Goal: Task Accomplishment & Management: Manage account settings

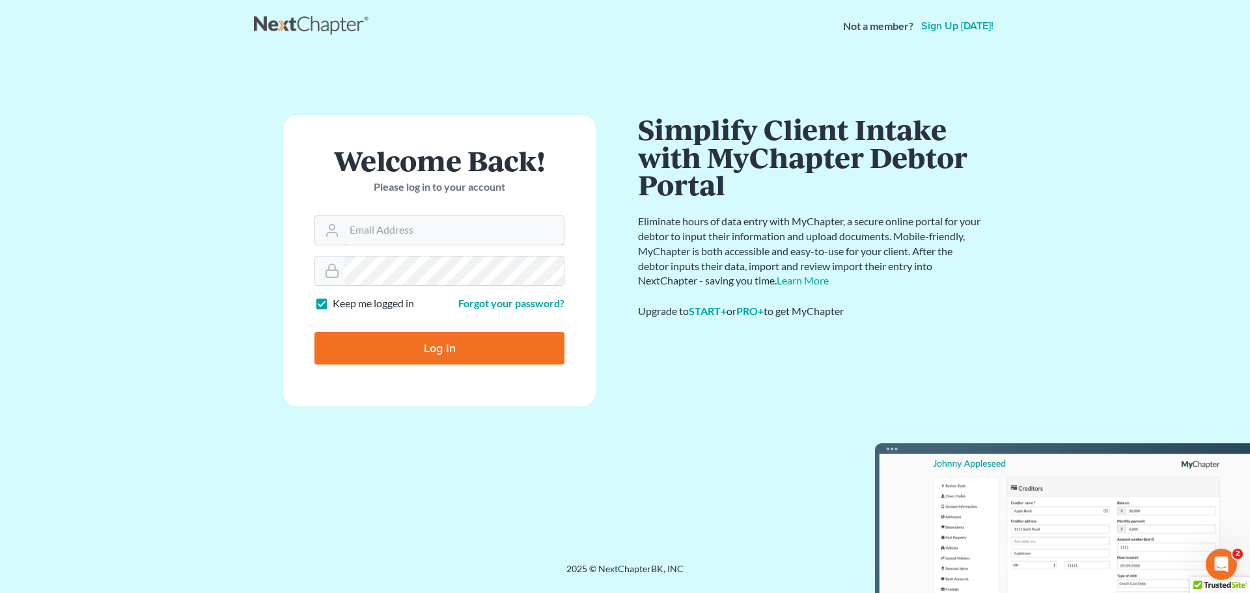
type input "[EMAIL_ADDRESS][DOMAIN_NAME]"
click at [428, 338] on input "Log In" at bounding box center [439, 348] width 250 height 33
type input "Thinking..."
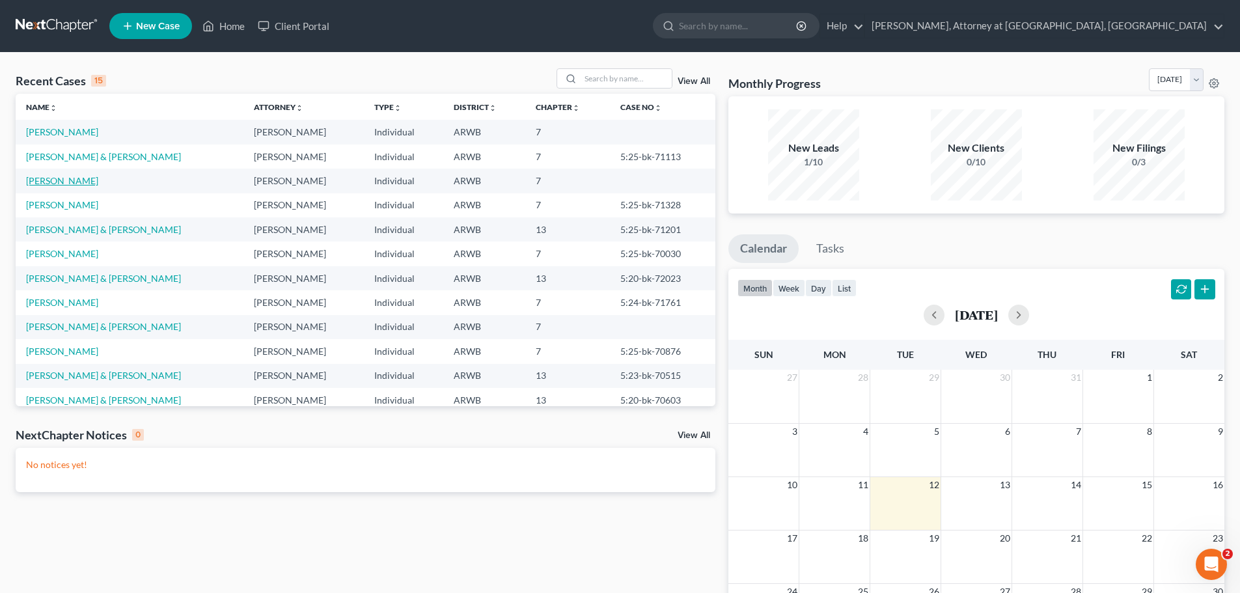
click at [51, 178] on link "[PERSON_NAME]" at bounding box center [62, 180] width 72 height 11
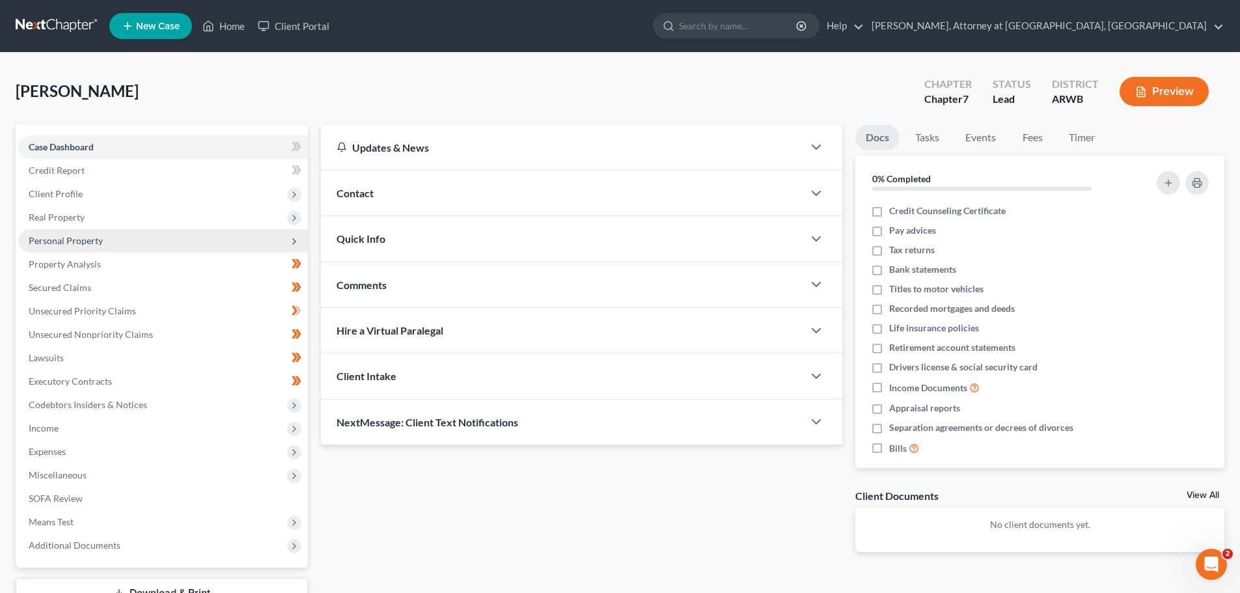
click at [60, 235] on span "Personal Property" at bounding box center [66, 240] width 74 height 11
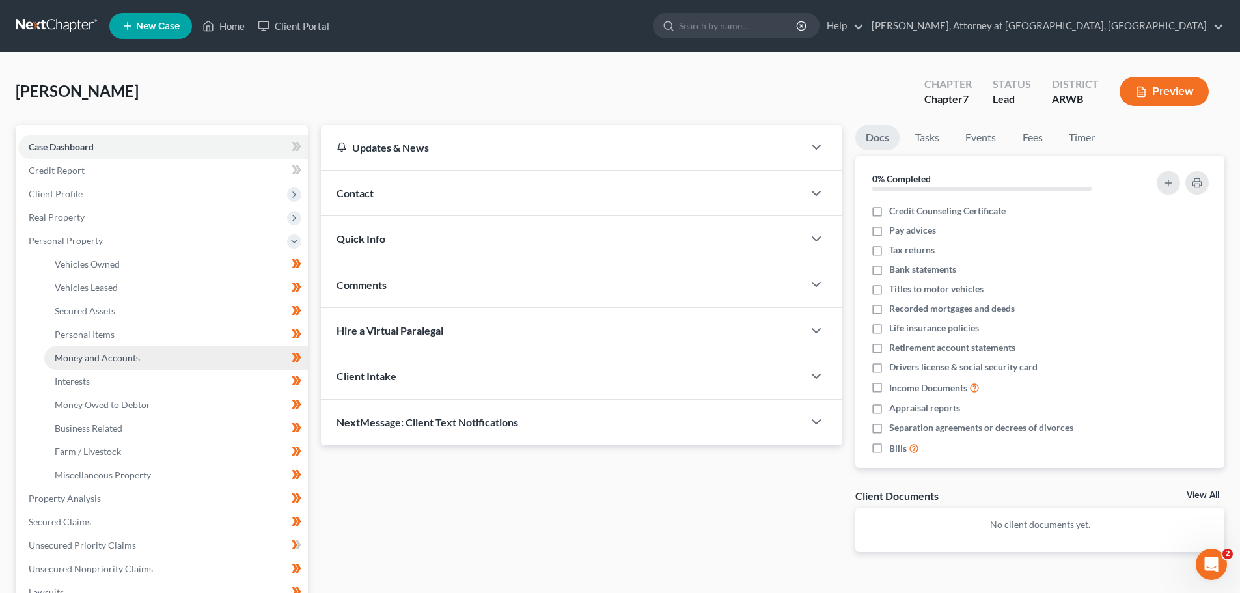
click at [73, 354] on span "Money and Accounts" at bounding box center [97, 357] width 85 height 11
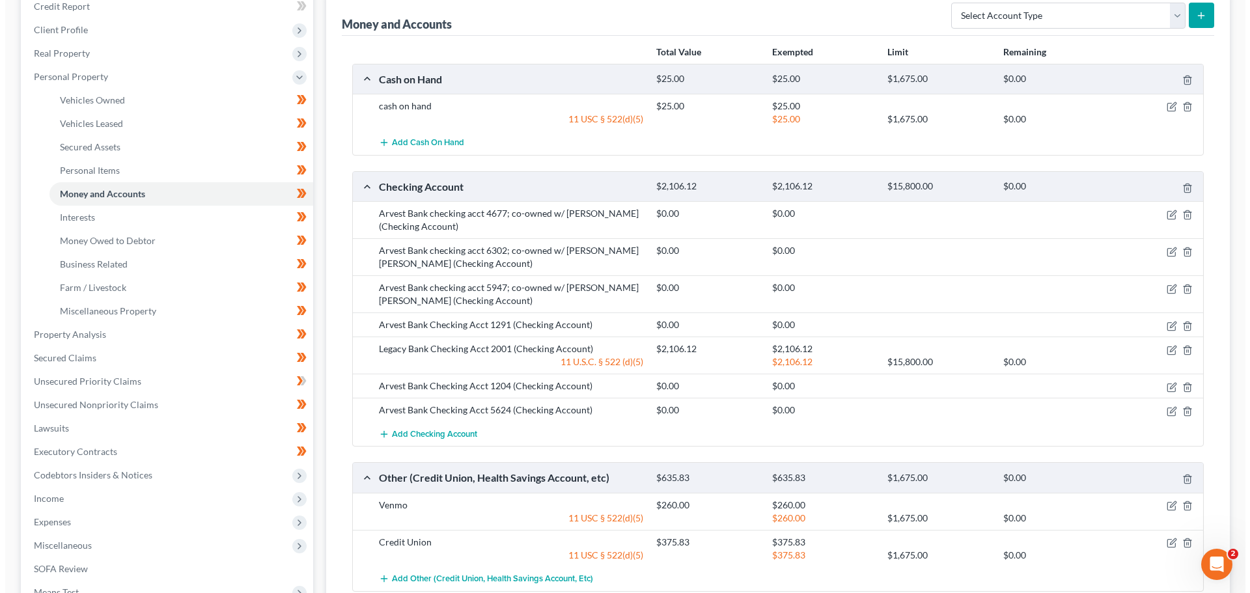
scroll to position [195, 0]
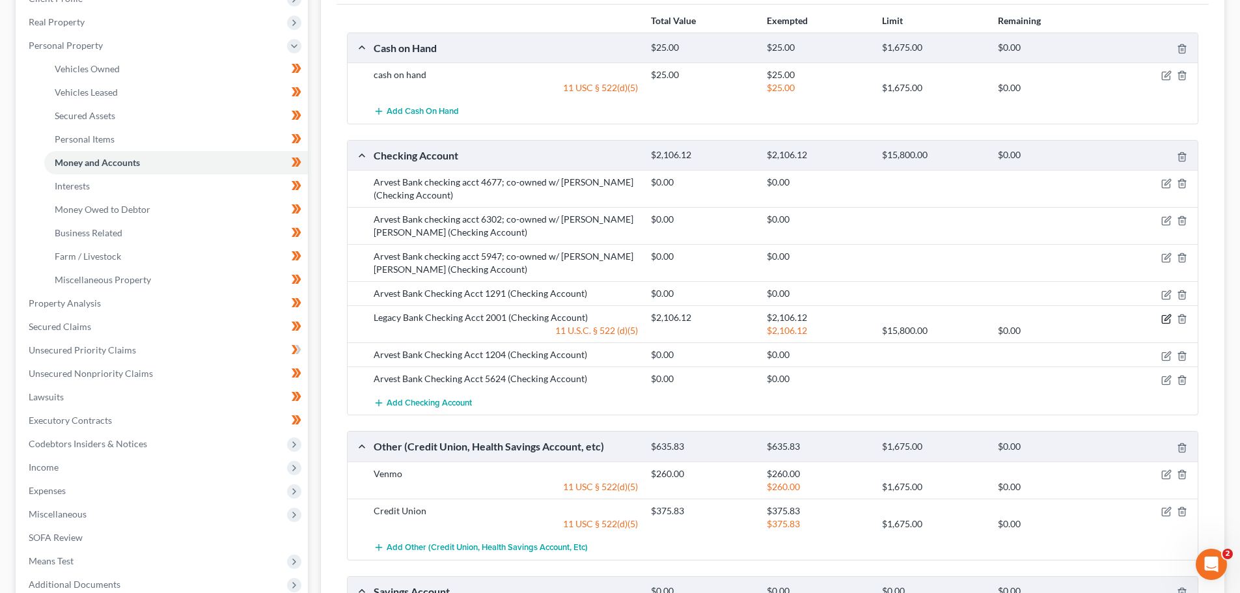
click at [1166, 318] on icon "button" at bounding box center [1167, 319] width 10 height 10
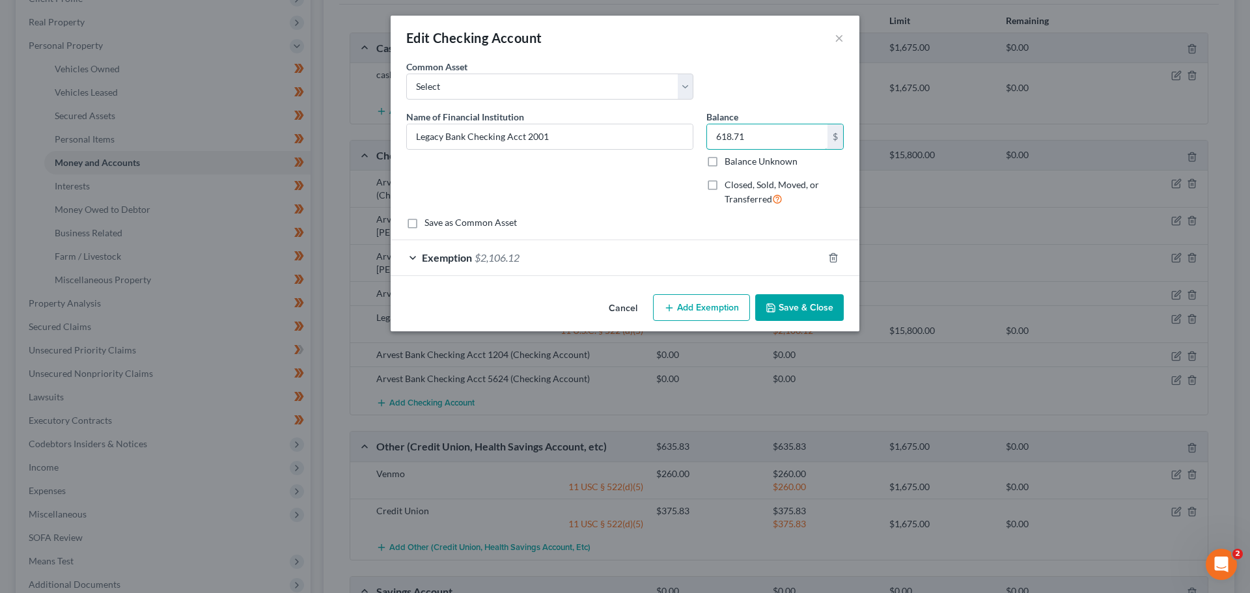
type input "618.71"
click at [411, 253] on div "Exemption $2,106.12" at bounding box center [607, 257] width 432 height 35
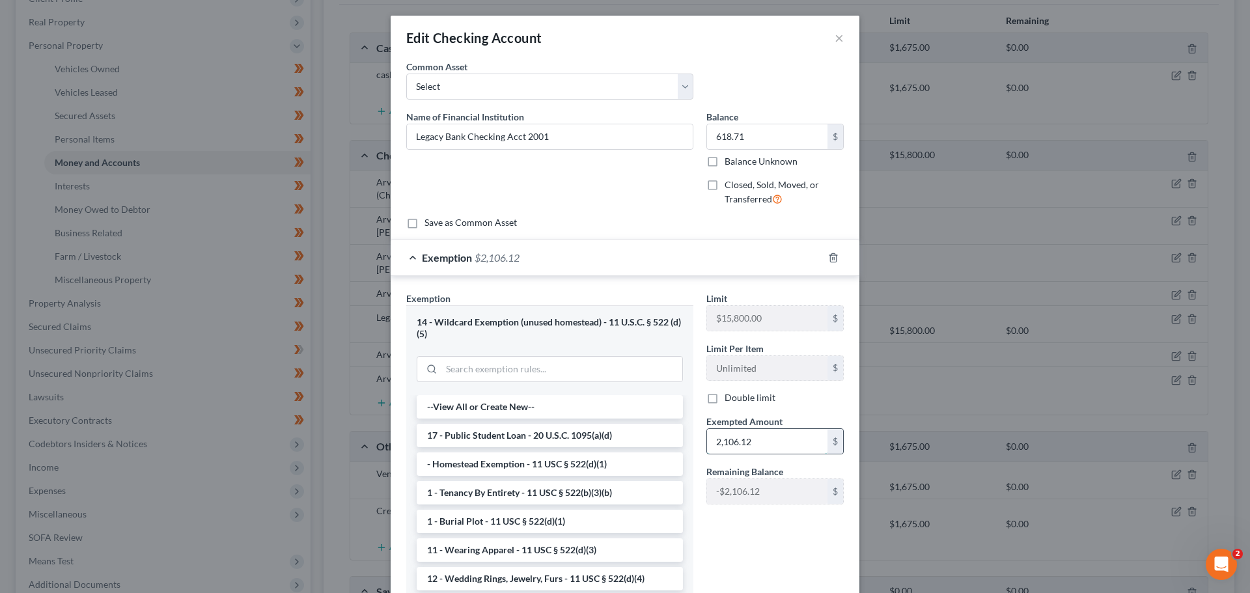
click at [762, 441] on input "2,106.12" at bounding box center [767, 441] width 120 height 25
click at [762, 441] on input "618.71" at bounding box center [767, 441] width 120 height 25
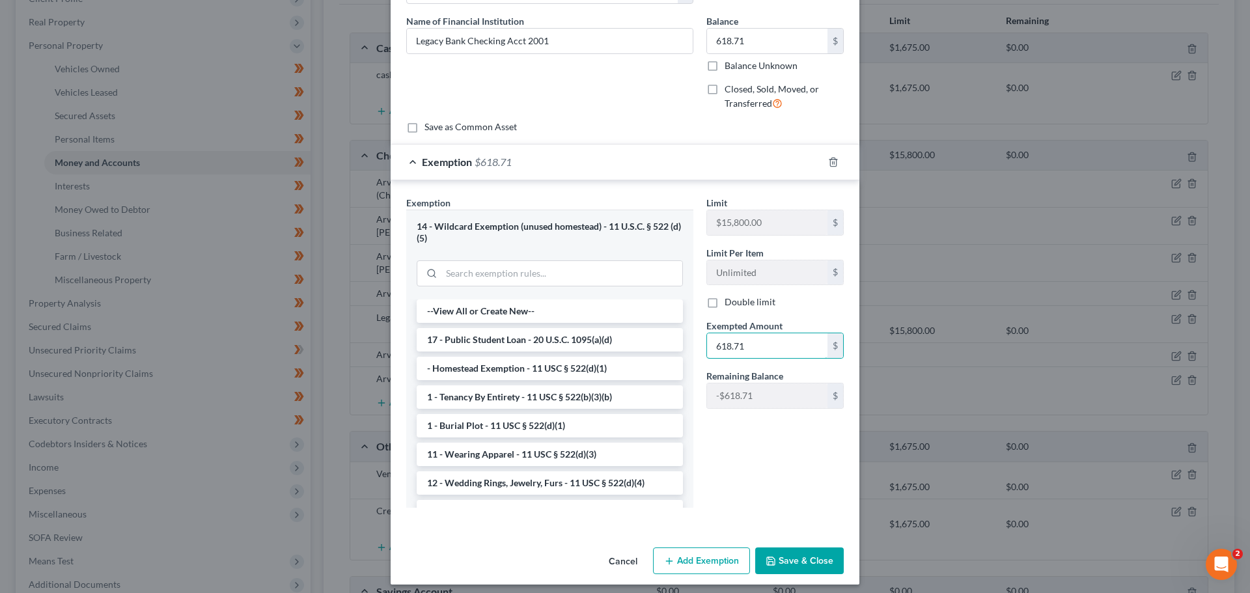
scroll to position [103, 0]
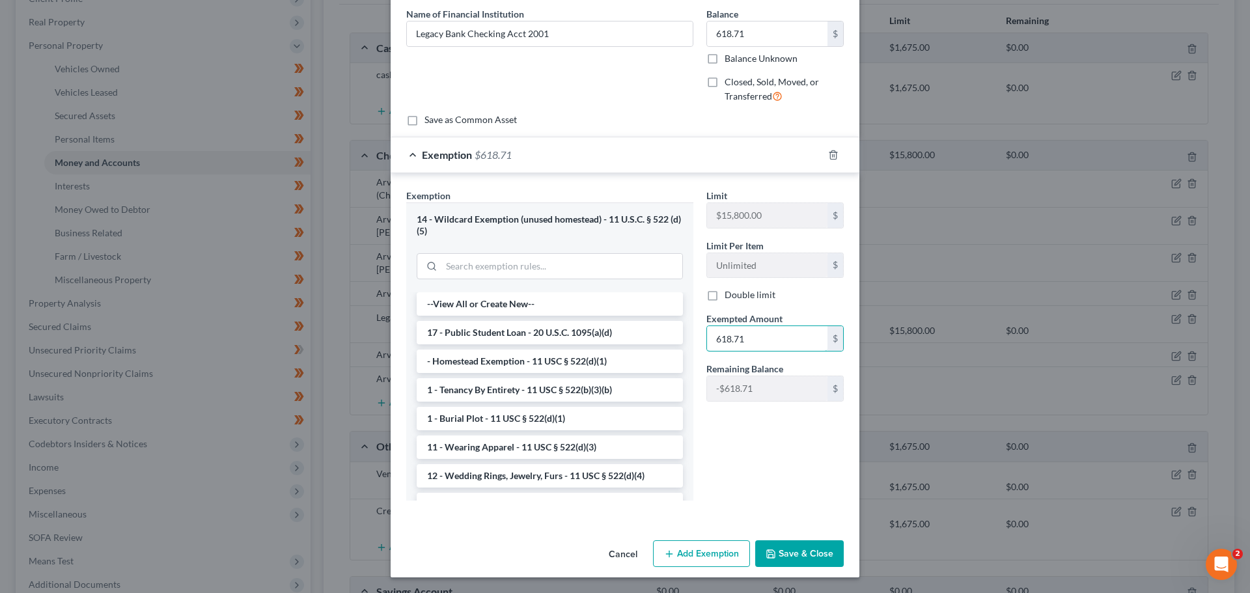
type input "618.71"
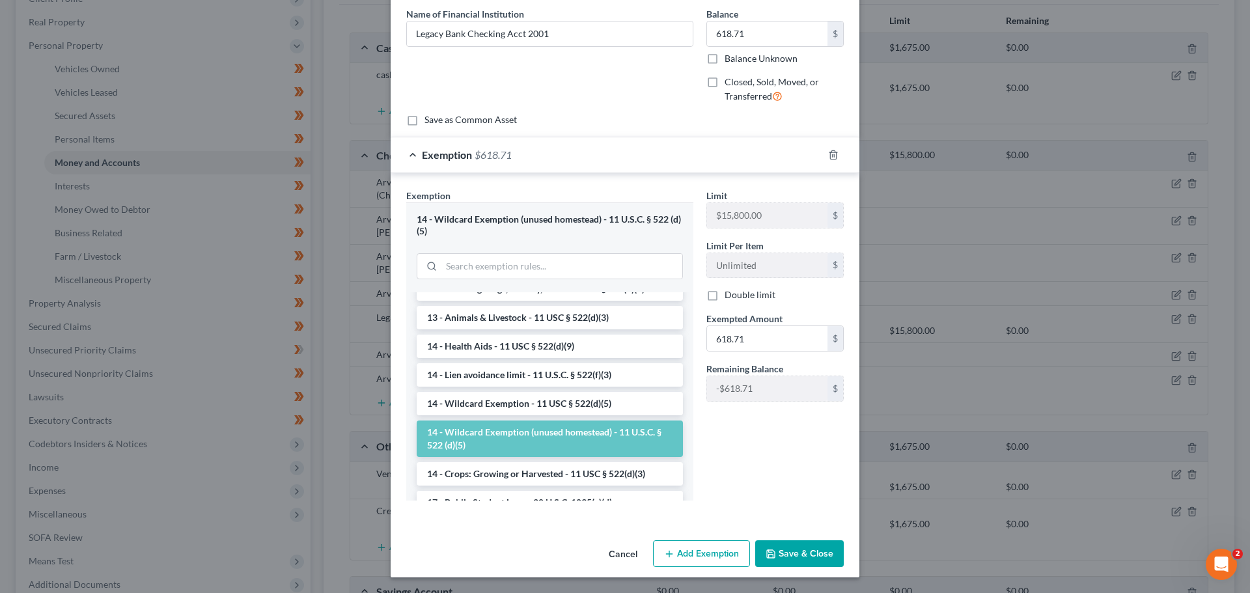
scroll to position [195, 0]
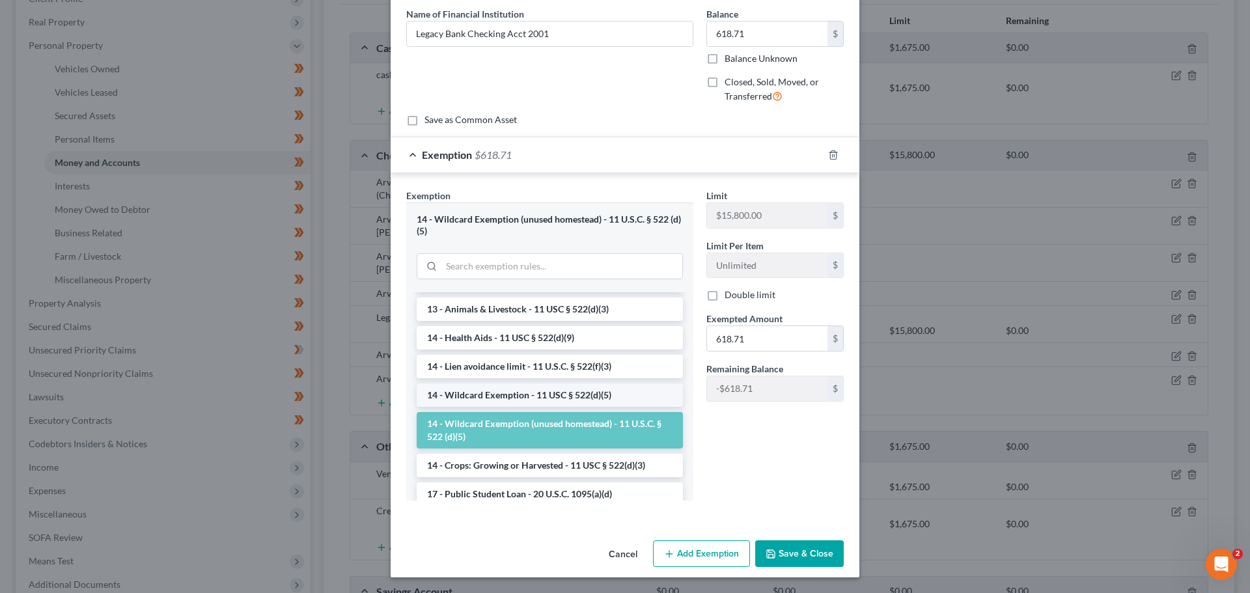
click at [512, 391] on li "14 - Wildcard Exemption - 11 USC § 522(d)(5)" at bounding box center [550, 395] width 266 height 23
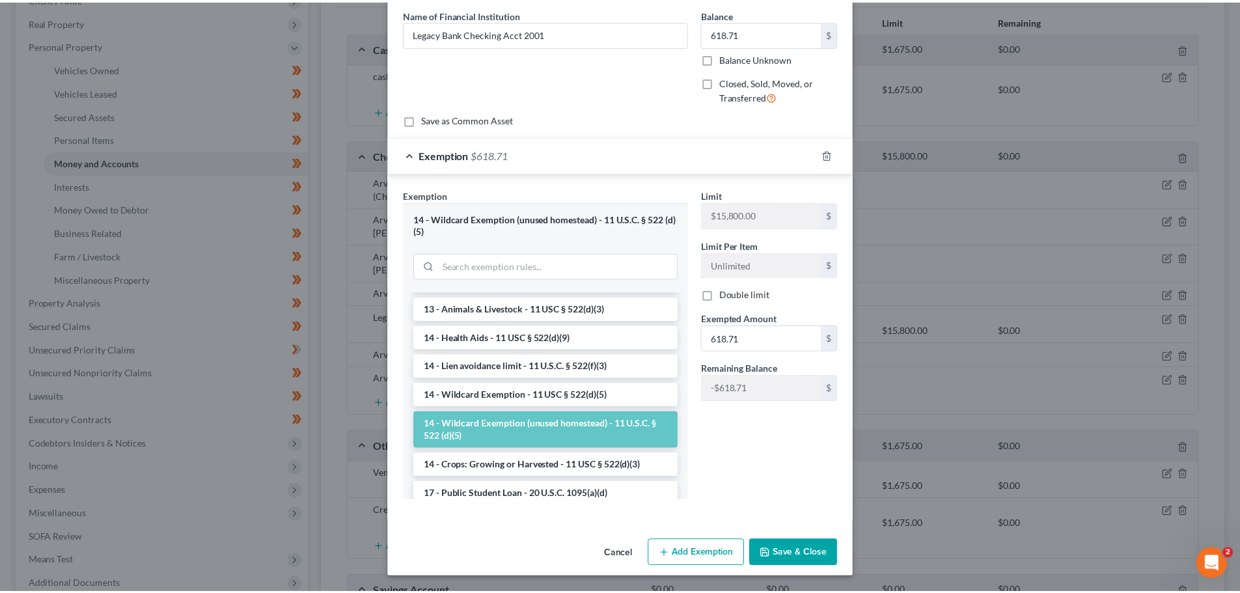
scroll to position [4, 0]
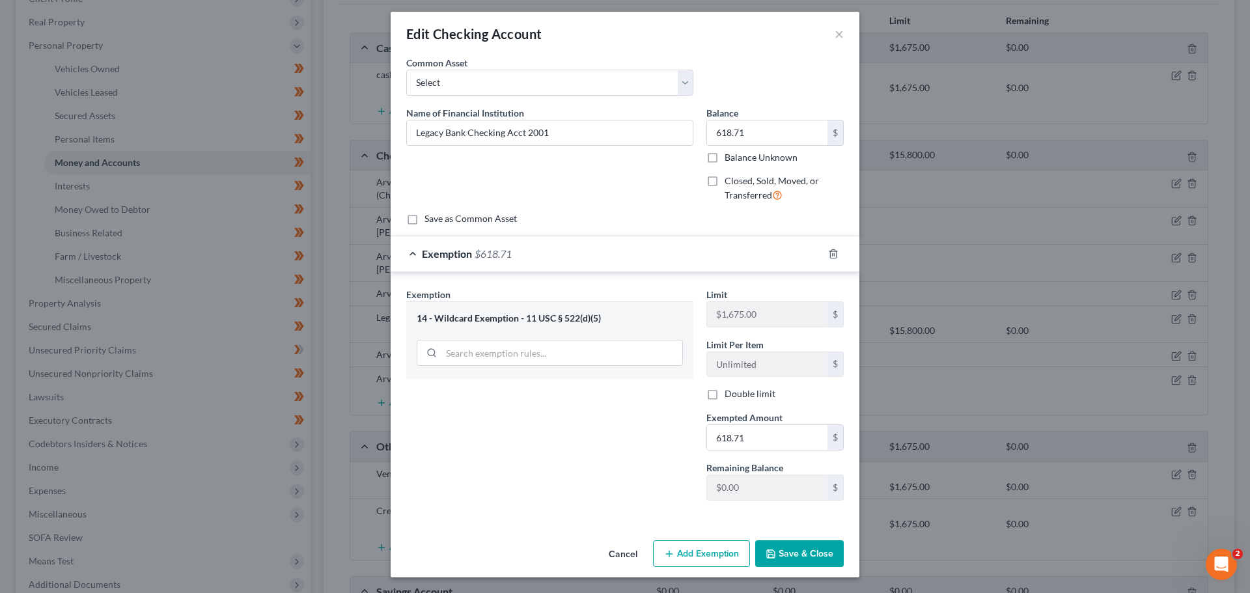
click at [794, 550] on button "Save & Close" at bounding box center [799, 553] width 89 height 27
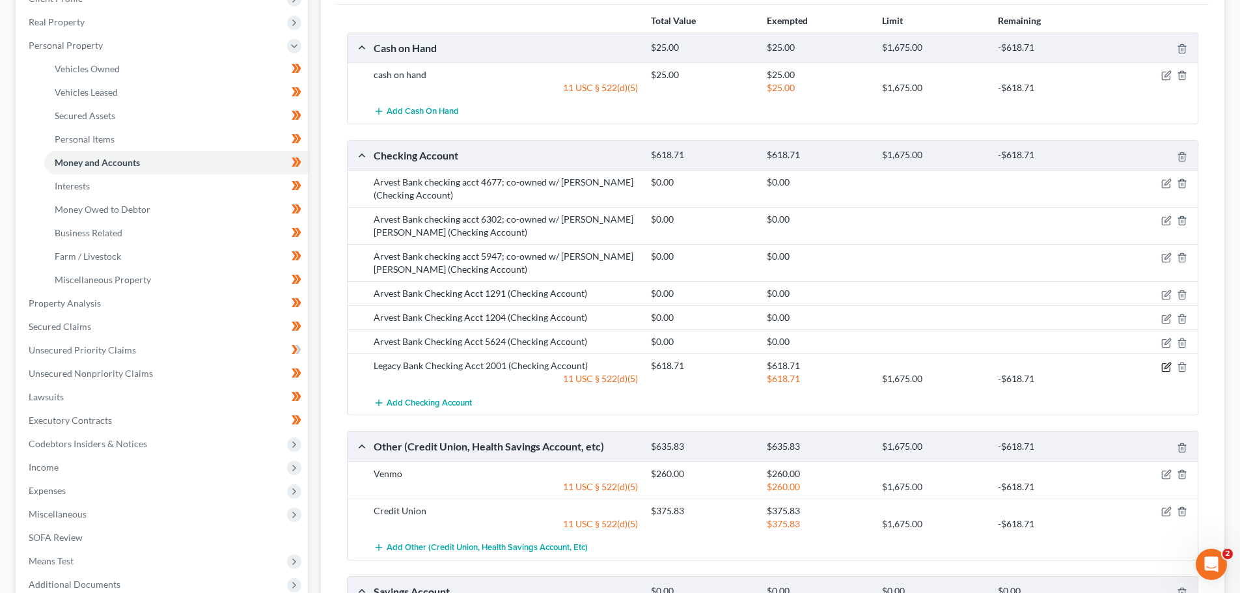
click at [1169, 368] on icon "button" at bounding box center [1167, 367] width 10 height 10
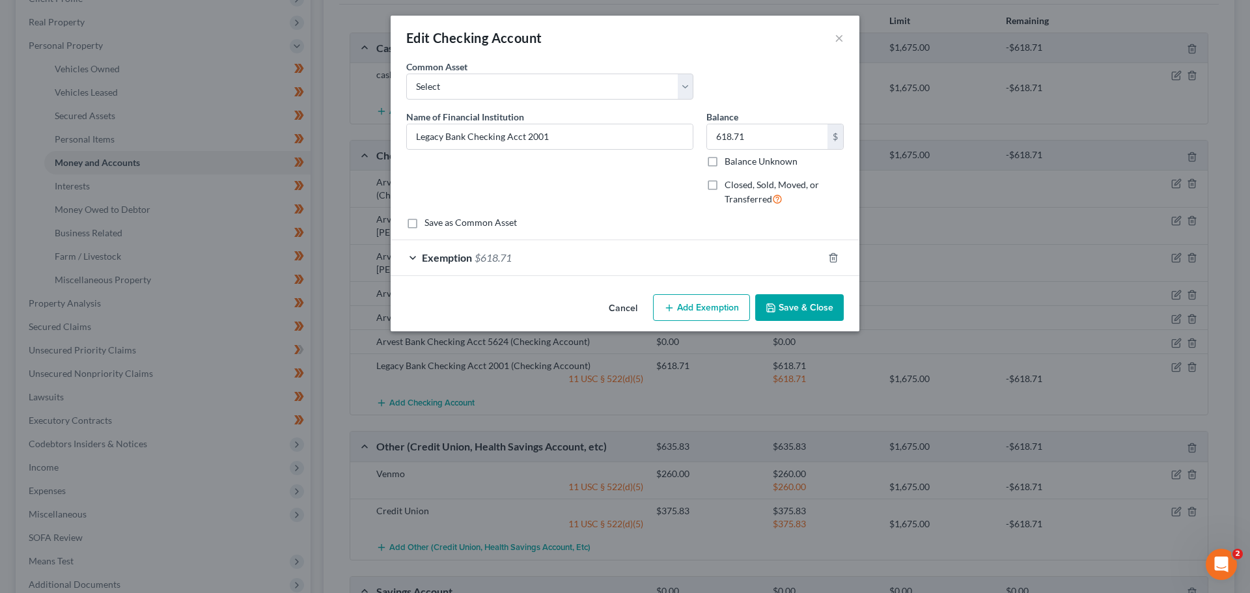
click at [412, 254] on div "Exemption $618.71" at bounding box center [607, 257] width 432 height 35
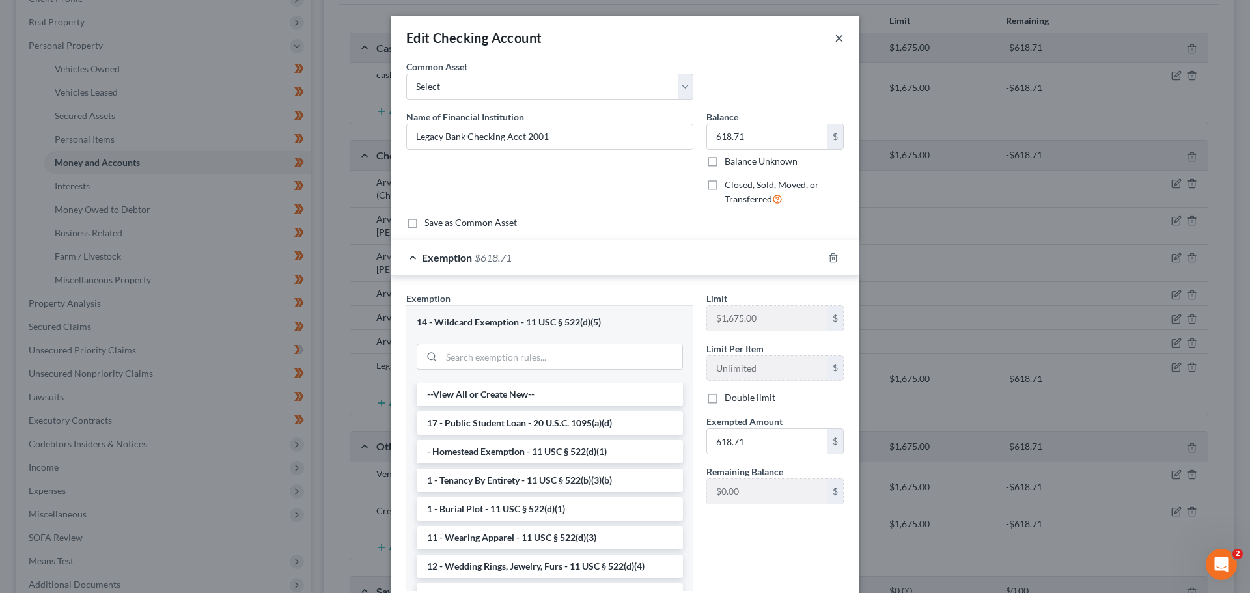
click at [837, 34] on button "×" at bounding box center [839, 38] width 9 height 16
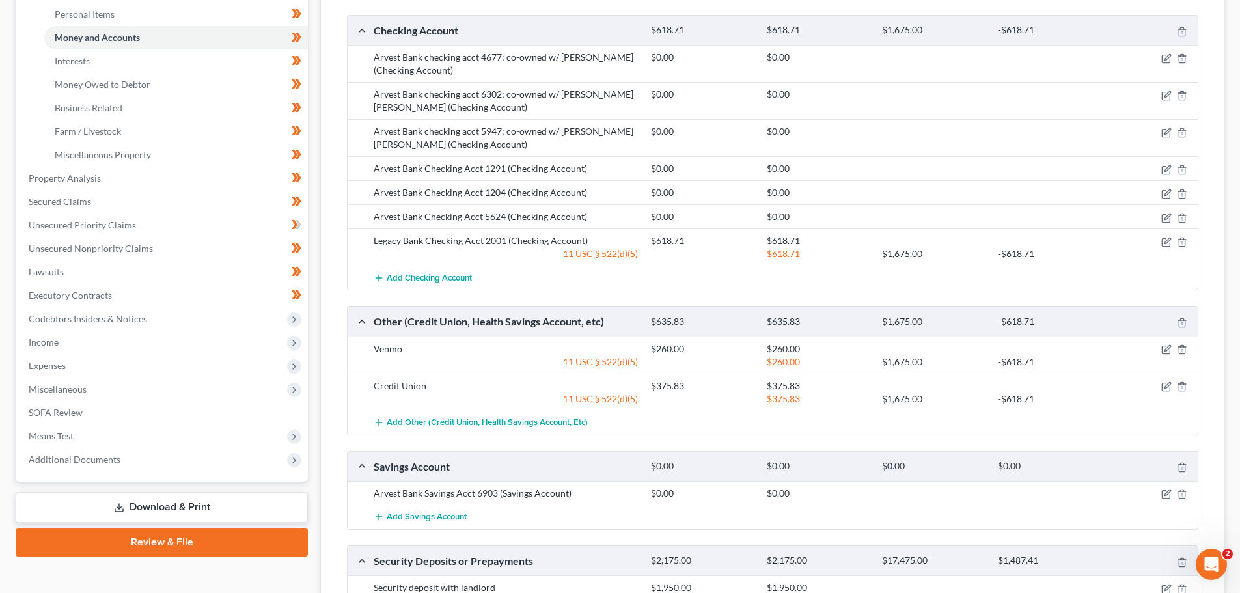
scroll to position [326, 0]
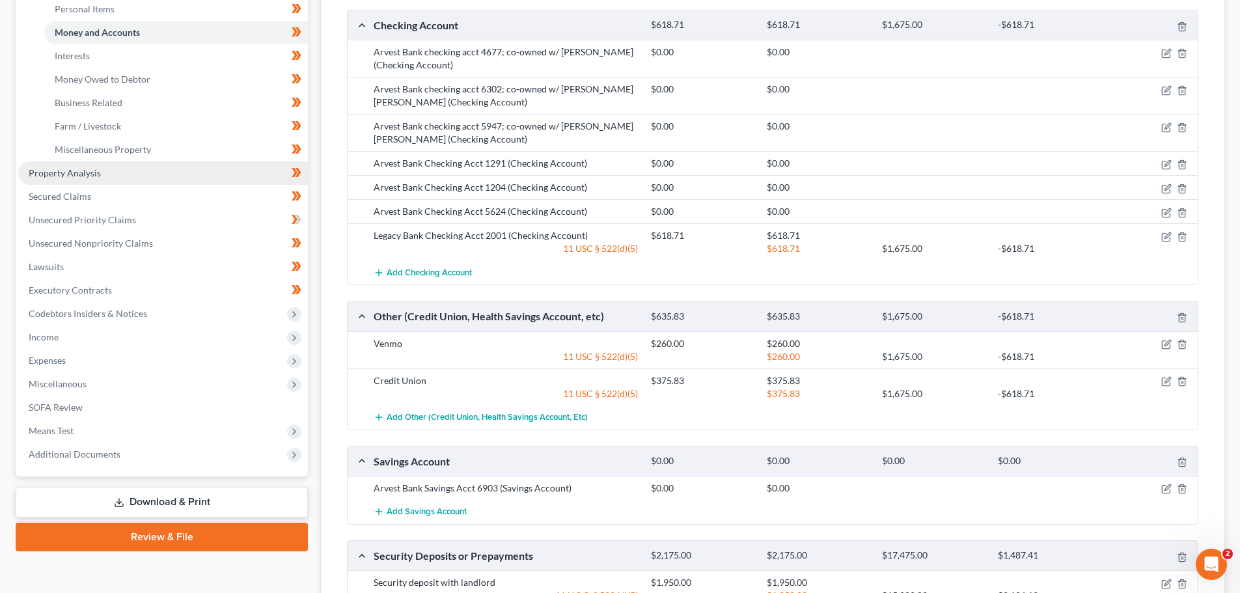
click at [51, 169] on span "Property Analysis" at bounding box center [65, 172] width 72 height 11
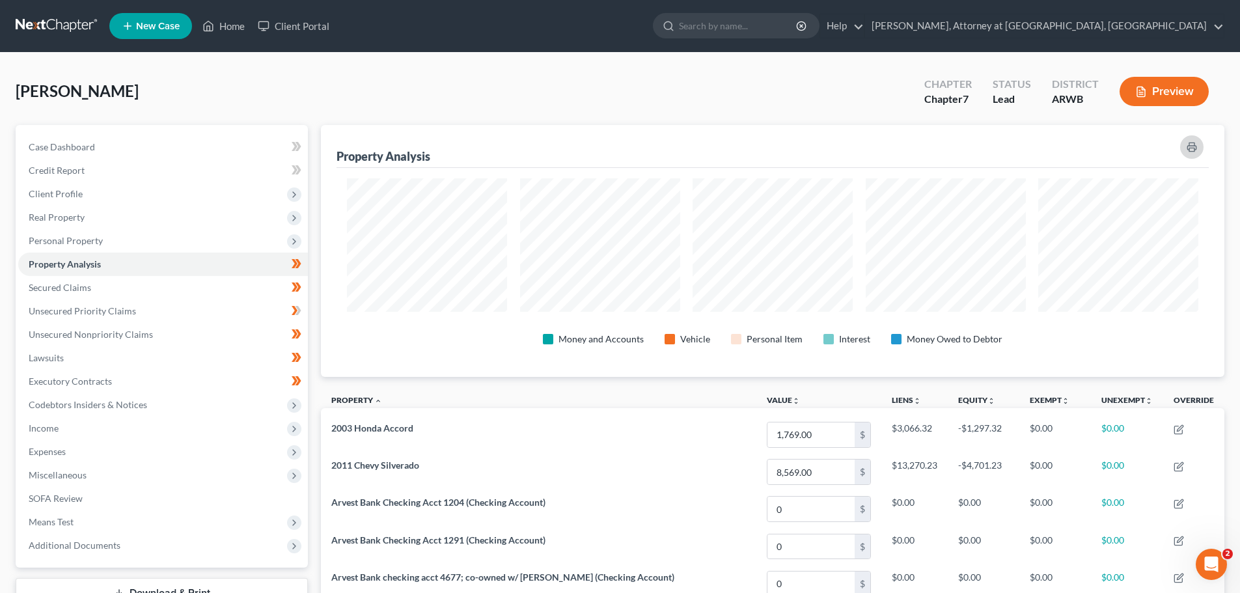
click at [1194, 147] on icon "button" at bounding box center [1192, 147] width 10 height 10
click at [1167, 81] on button "Preview" at bounding box center [1164, 91] width 89 height 29
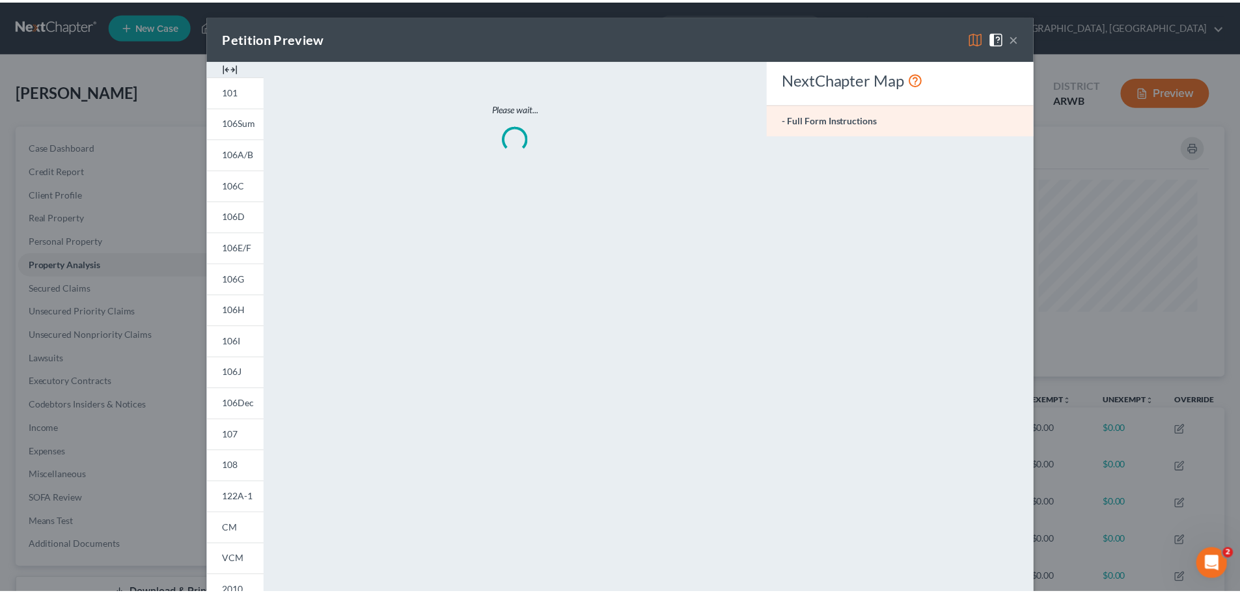
scroll to position [253, 911]
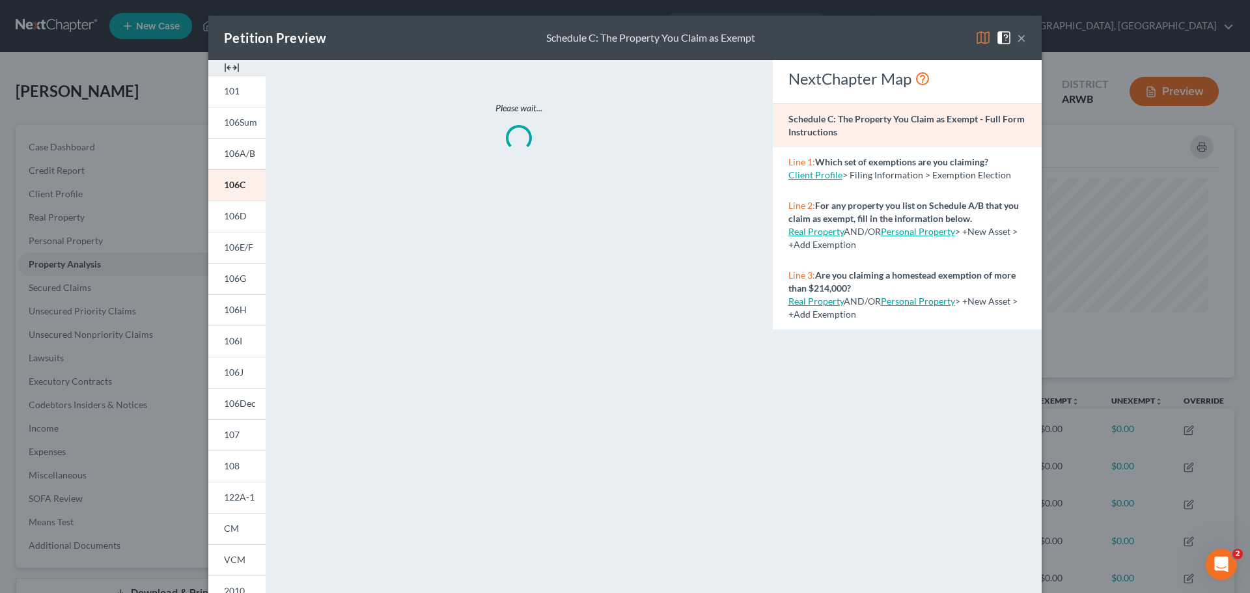
click at [229, 180] on span "106C" at bounding box center [234, 184] width 21 height 11
click at [227, 181] on span "106C" at bounding box center [234, 184] width 21 height 11
click at [1019, 35] on button "×" at bounding box center [1021, 38] width 9 height 16
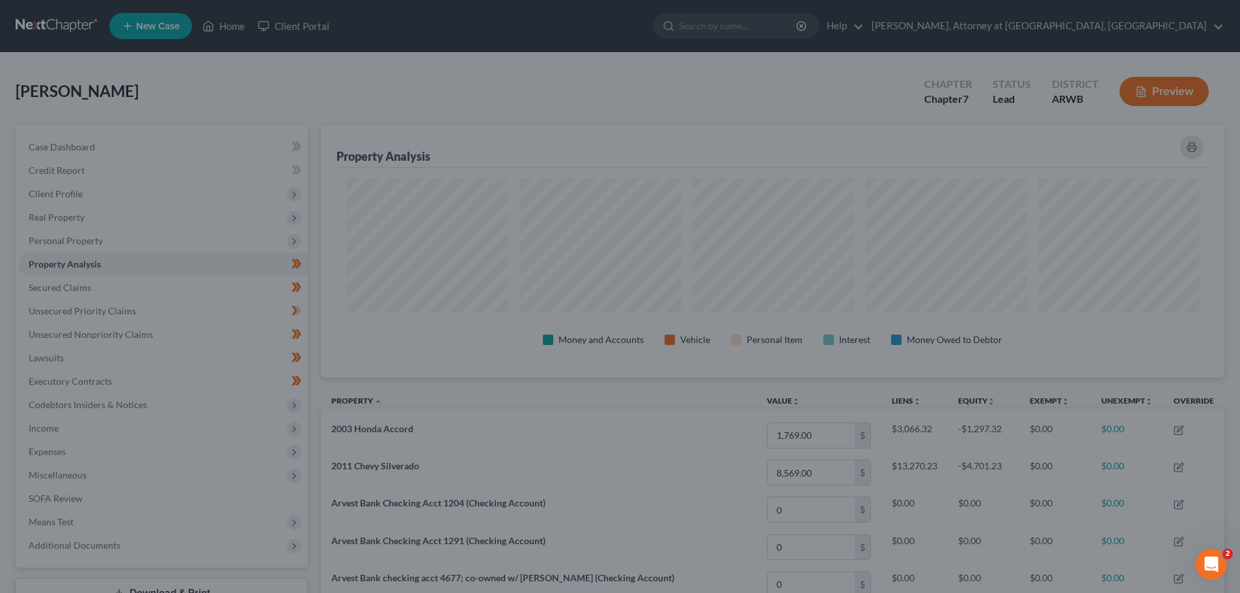
scroll to position [650880, 650229]
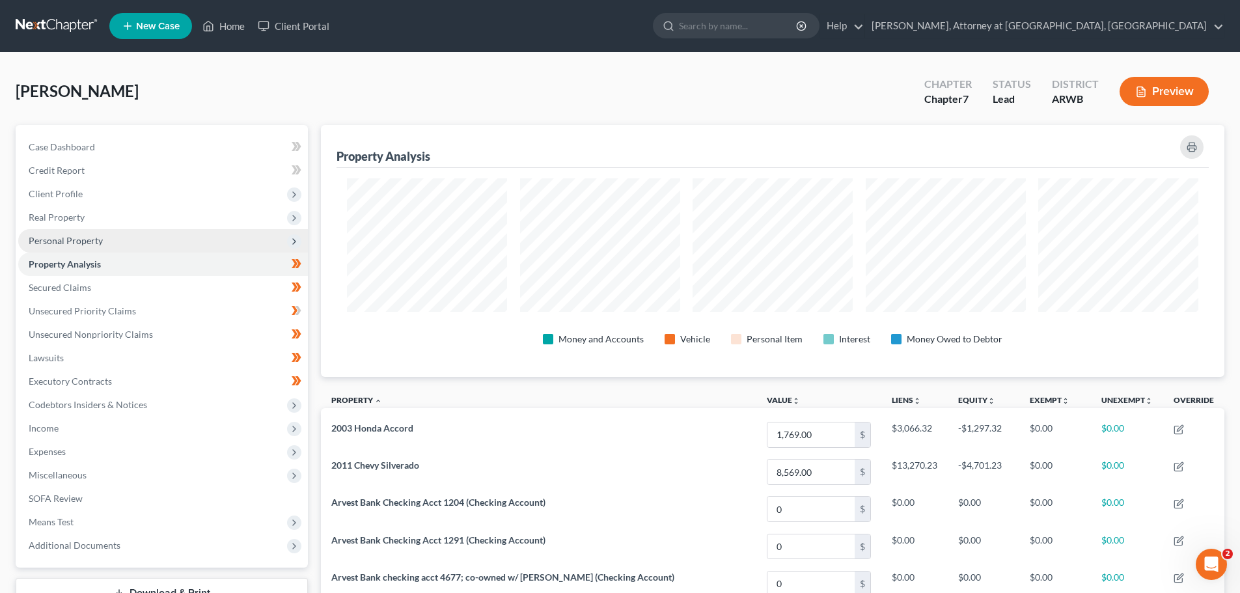
click at [58, 238] on span "Personal Property" at bounding box center [66, 240] width 74 height 11
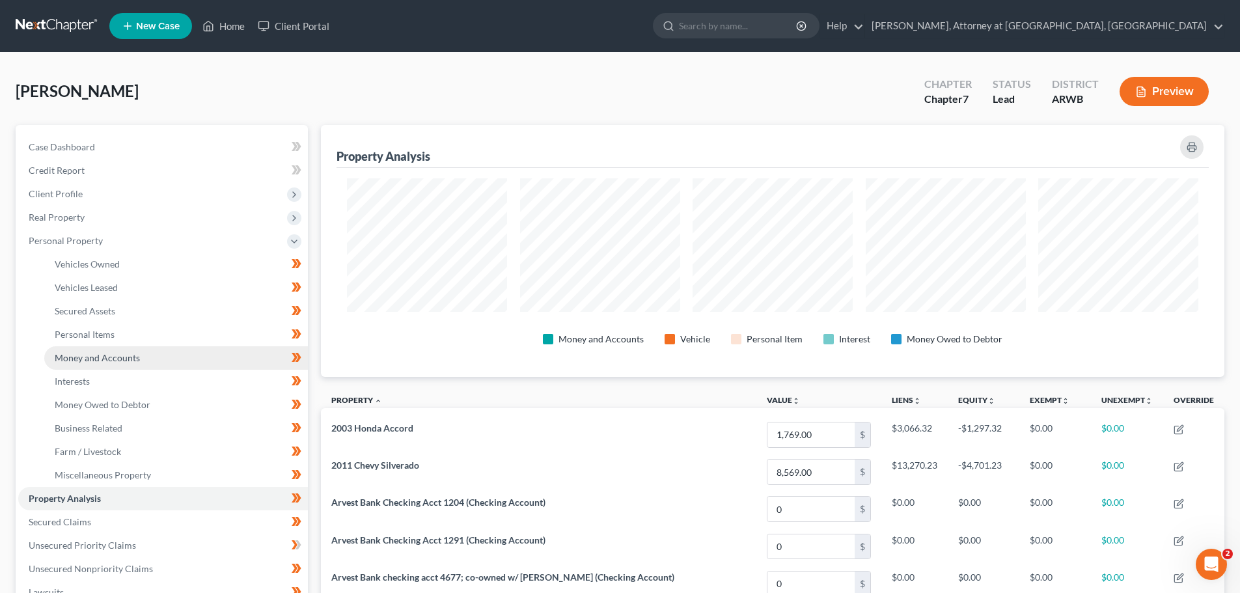
click at [83, 350] on link "Money and Accounts" at bounding box center [176, 357] width 264 height 23
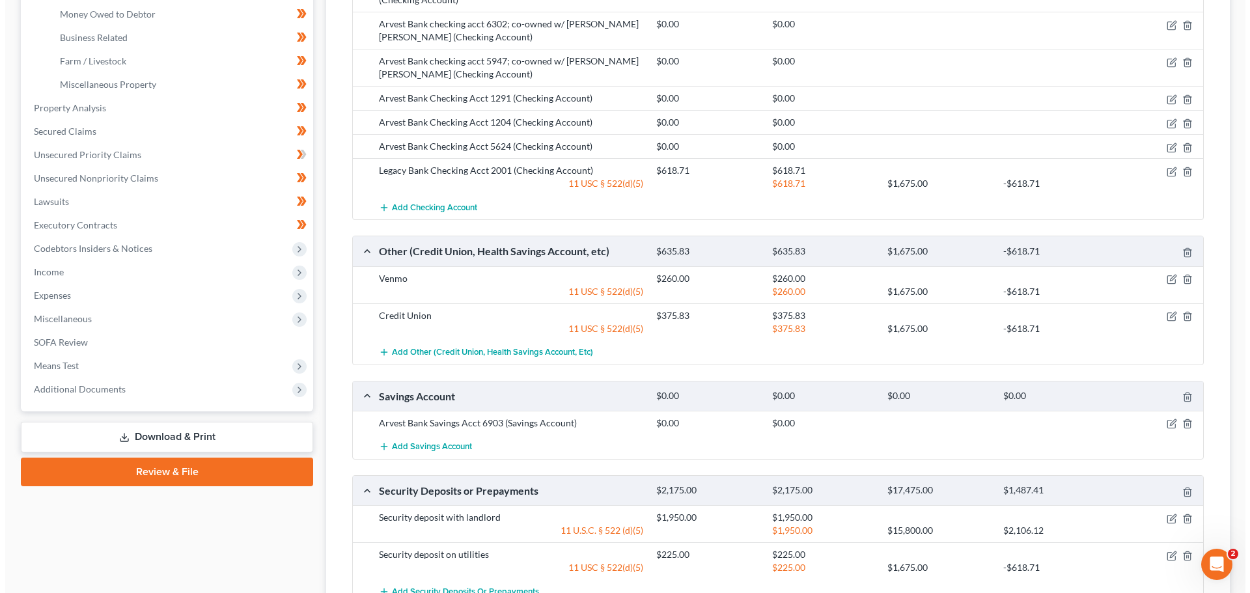
scroll to position [521, 0]
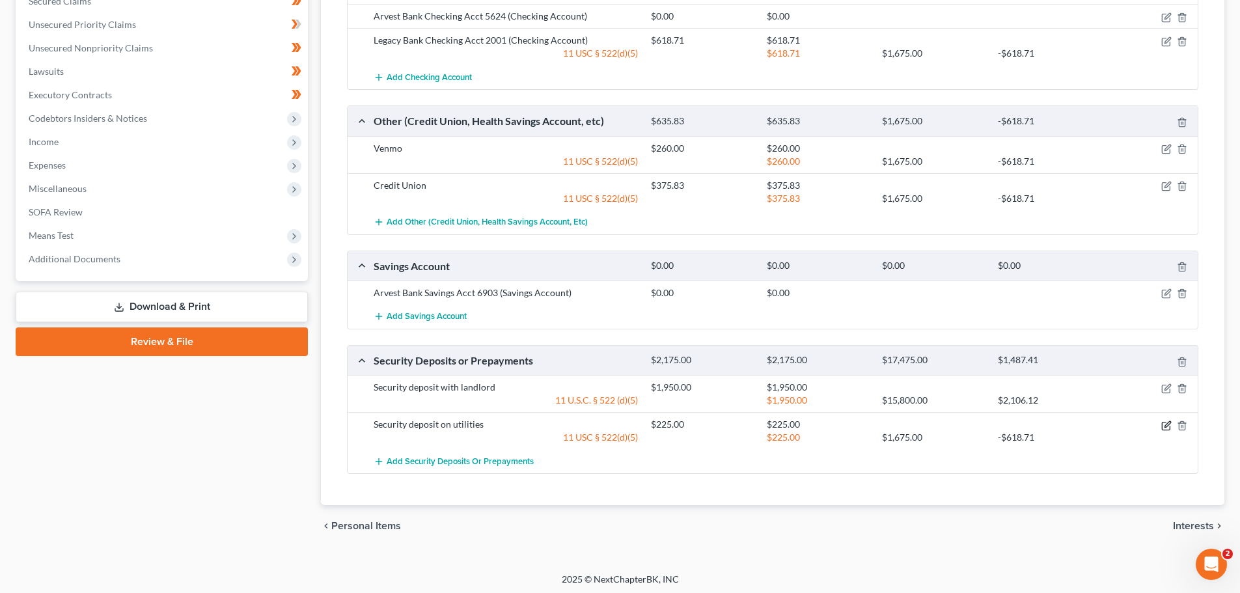
click at [1165, 423] on icon "button" at bounding box center [1167, 426] width 10 height 10
select select "0"
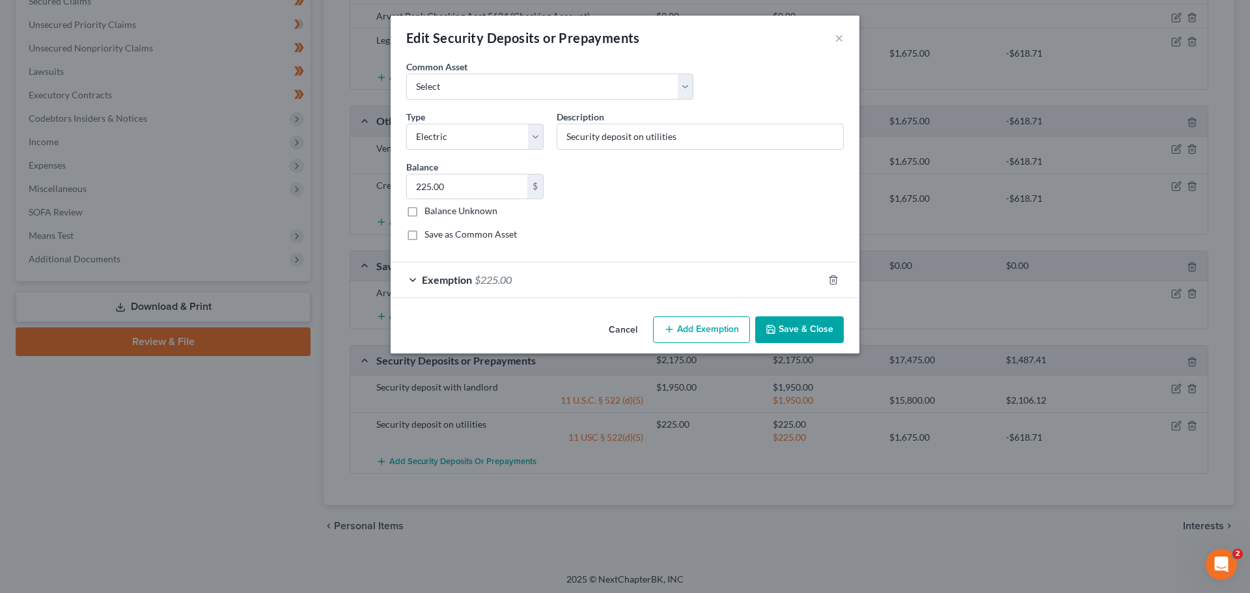
click at [413, 274] on div "Exemption $225.00" at bounding box center [607, 279] width 432 height 35
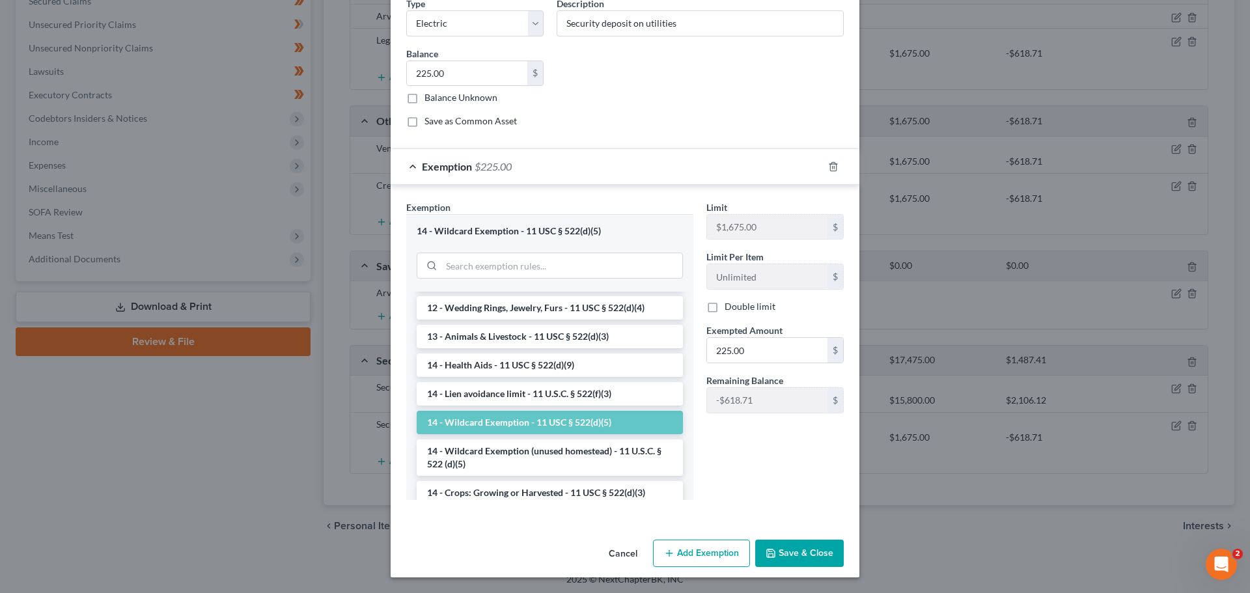
scroll to position [165, 0]
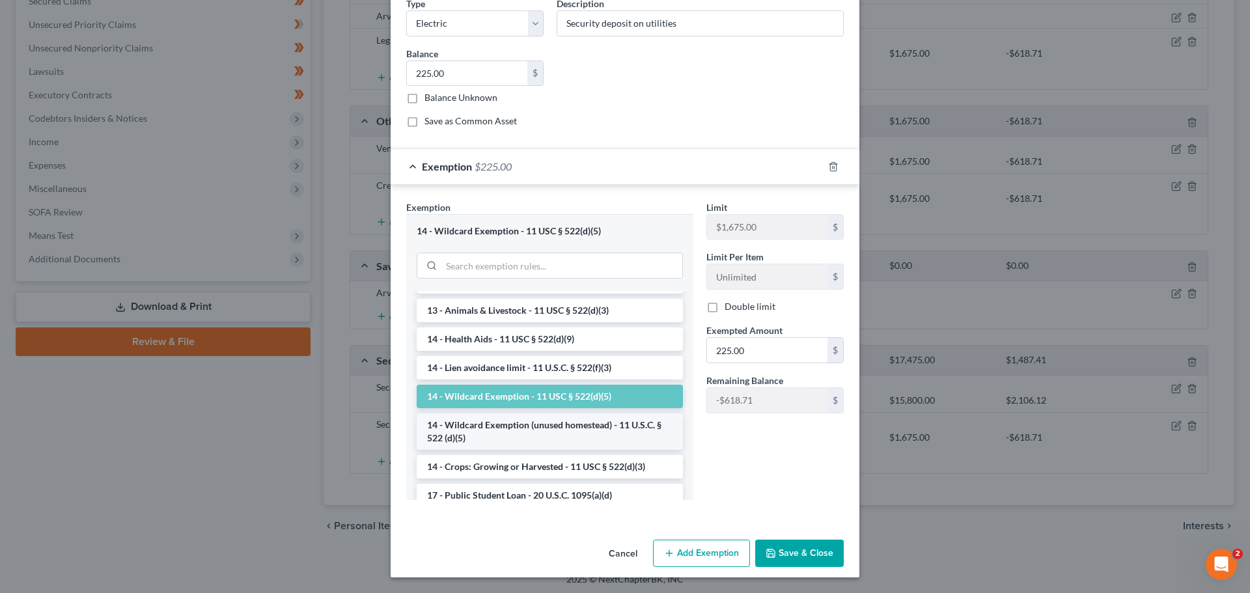
click at [467, 430] on li "14 - Wildcard Exemption (unused homestead) - 11 U.S.C. § 522 (d)(5)" at bounding box center [550, 431] width 266 height 36
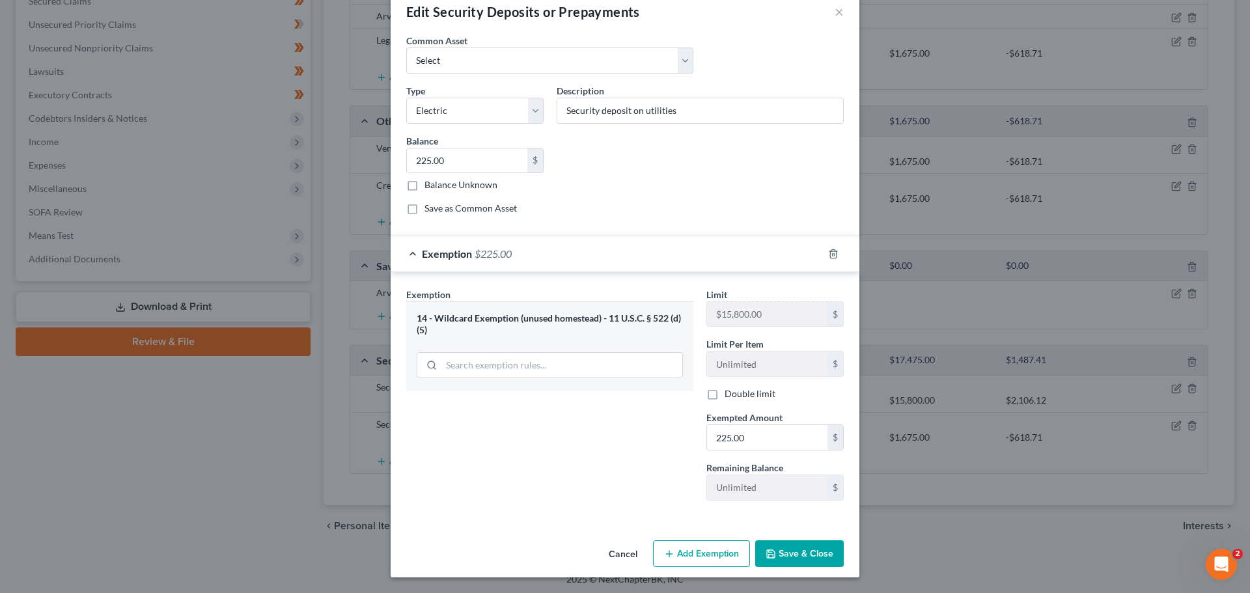
scroll to position [26, 0]
click at [785, 550] on button "Save & Close" at bounding box center [799, 553] width 89 height 27
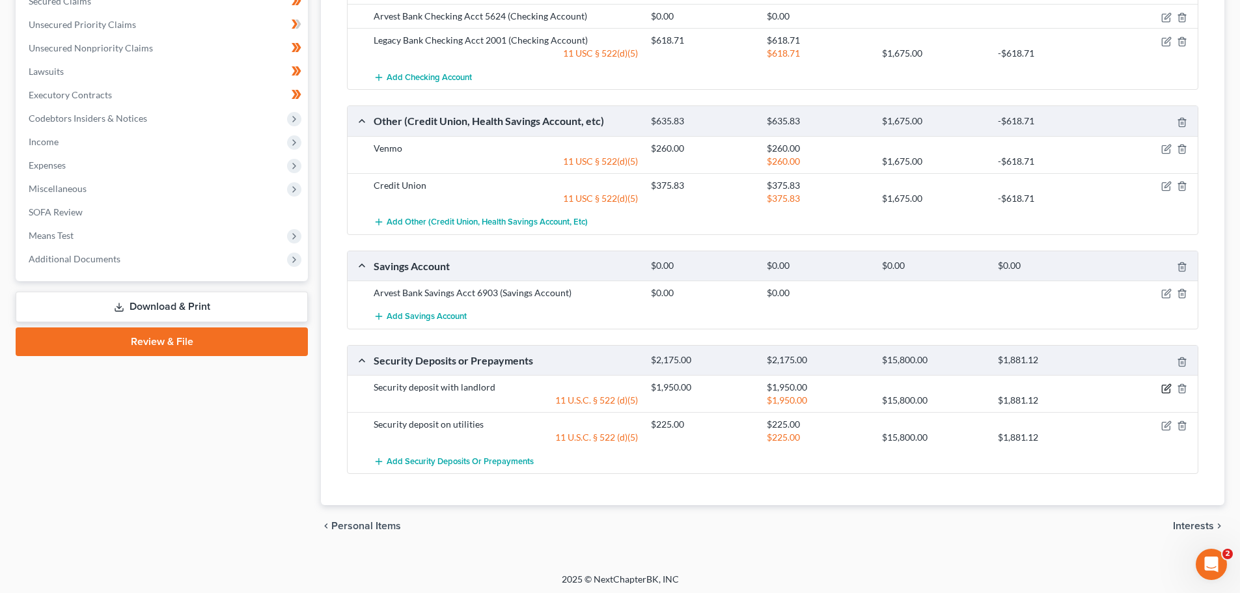
click at [1164, 385] on icon "button" at bounding box center [1167, 389] width 10 height 10
select select "3"
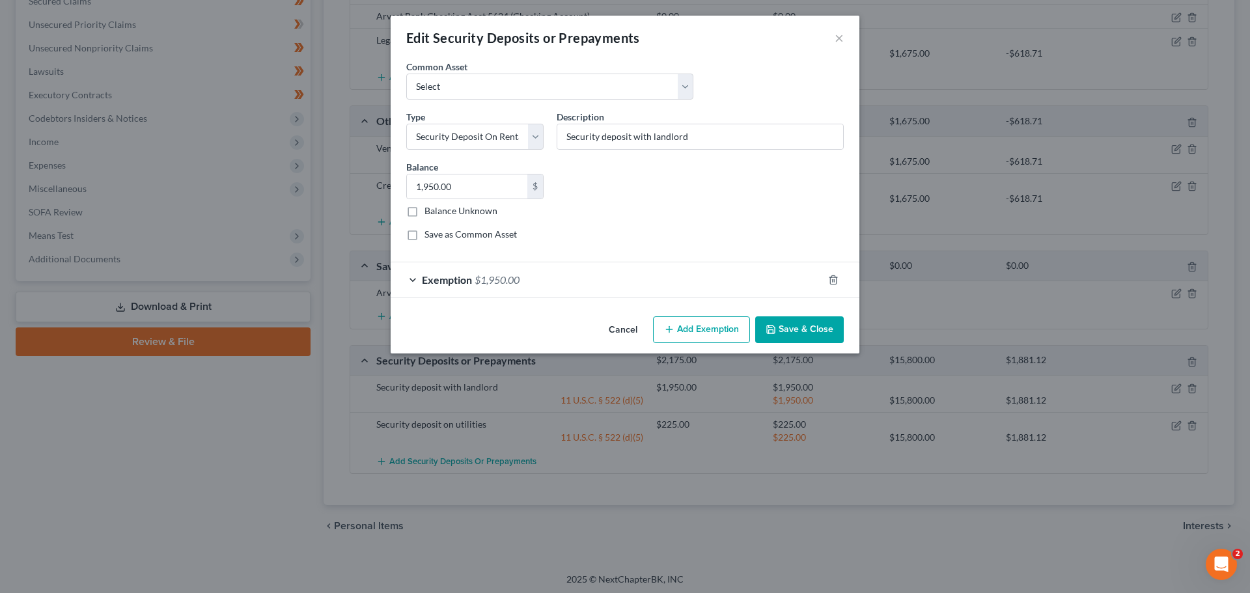
click at [416, 277] on div "Exemption $1,950.00" at bounding box center [607, 279] width 432 height 35
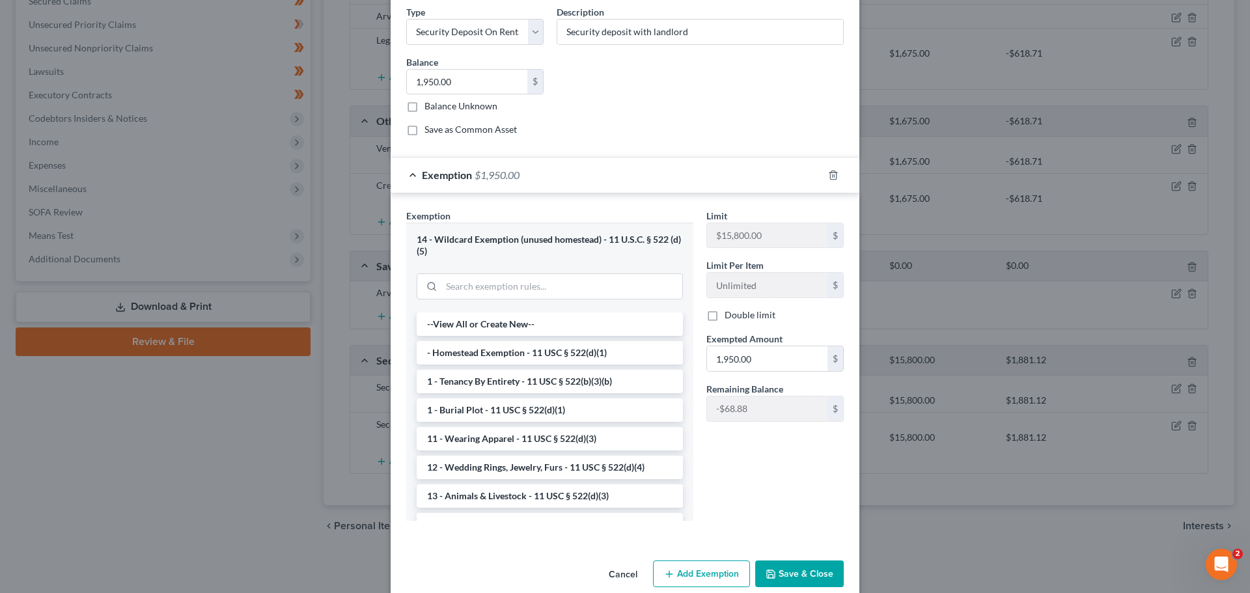
scroll to position [125, 0]
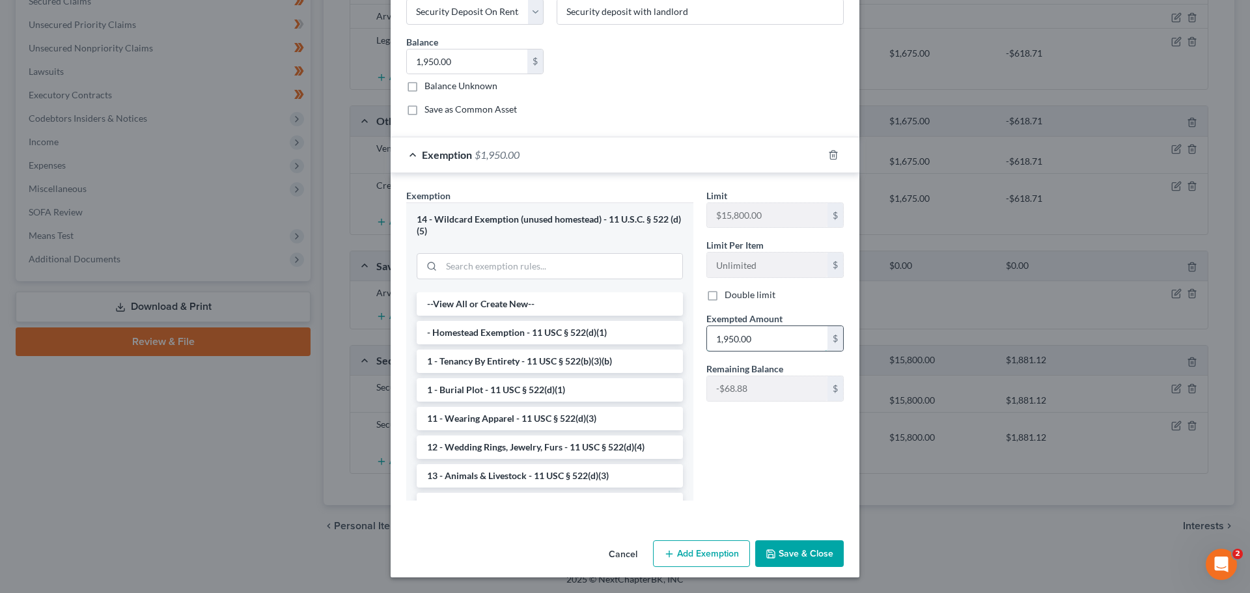
click at [774, 339] on input "1,950.00" at bounding box center [767, 338] width 120 height 25
type input "1,881.12"
click at [762, 494] on div "Limit $15,800.00 $ Limit Per Item Unlimited $ Double limit Exempted Amount * 1,…" at bounding box center [775, 350] width 150 height 322
click at [808, 546] on button "Save & Close" at bounding box center [799, 553] width 89 height 27
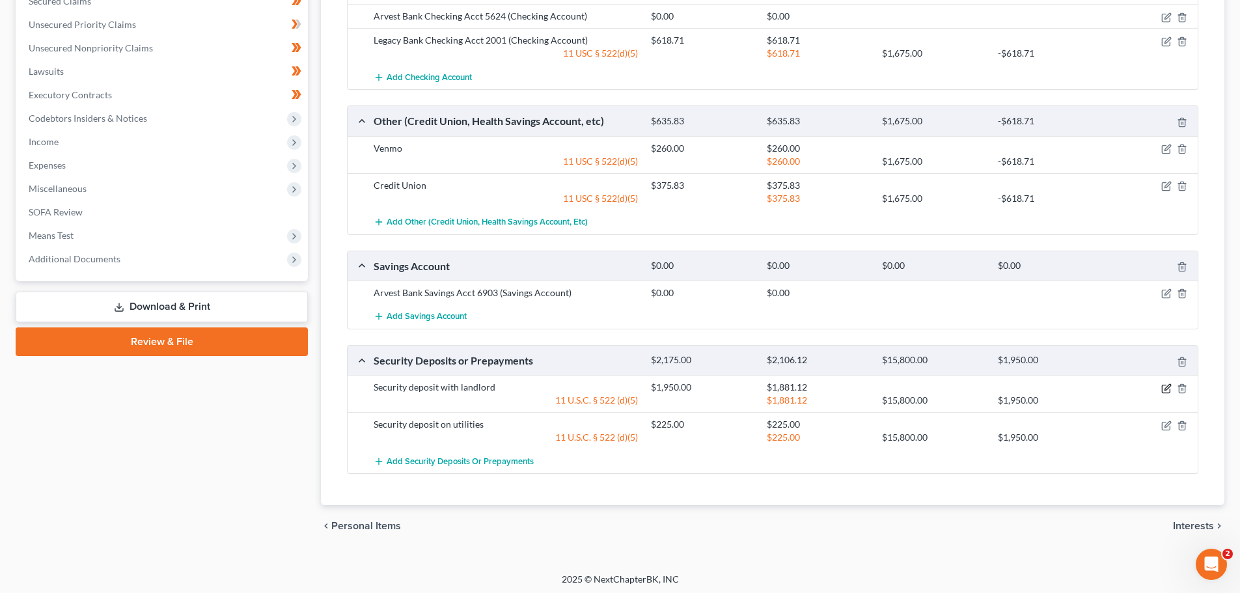
click at [1163, 388] on icon "button" at bounding box center [1167, 389] width 10 height 10
select select "3"
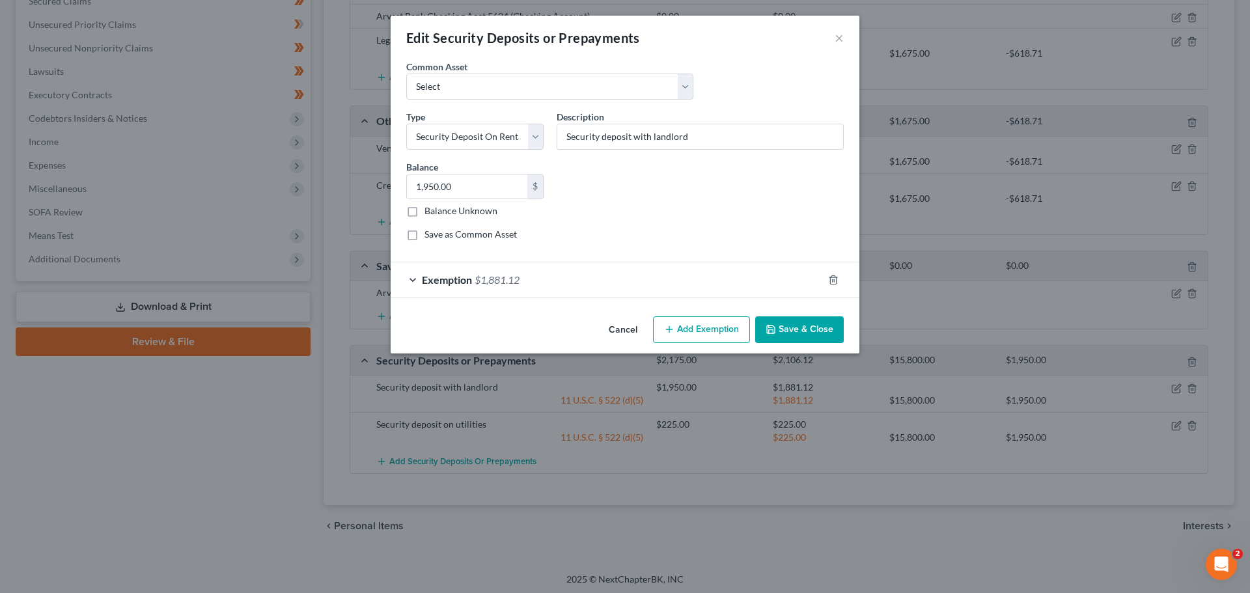
click at [412, 276] on div "Exemption $1,881.12" at bounding box center [607, 279] width 432 height 35
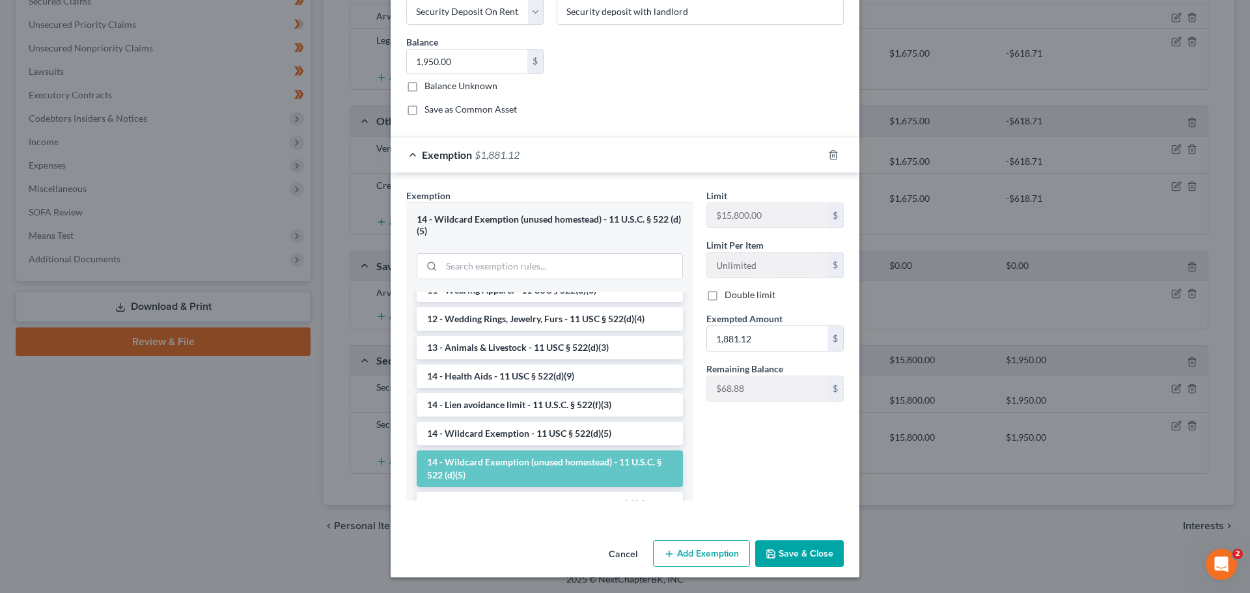
scroll to position [176, 0]
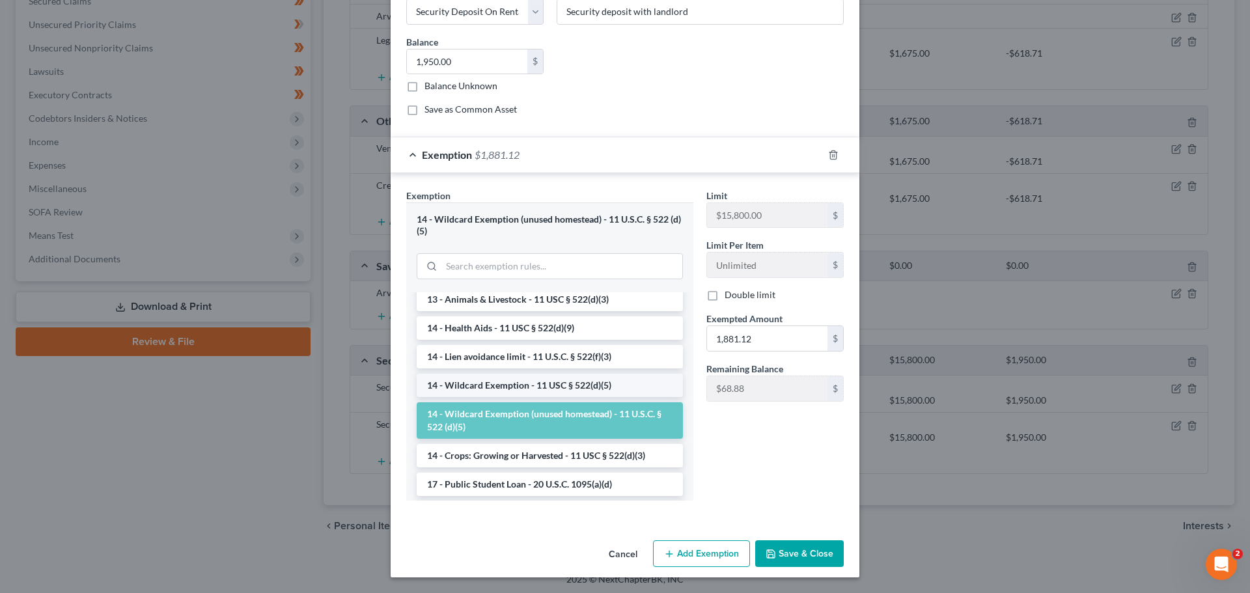
click at [462, 382] on li "14 - Wildcard Exemption - 11 USC § 522(d)(5)" at bounding box center [550, 385] width 266 height 23
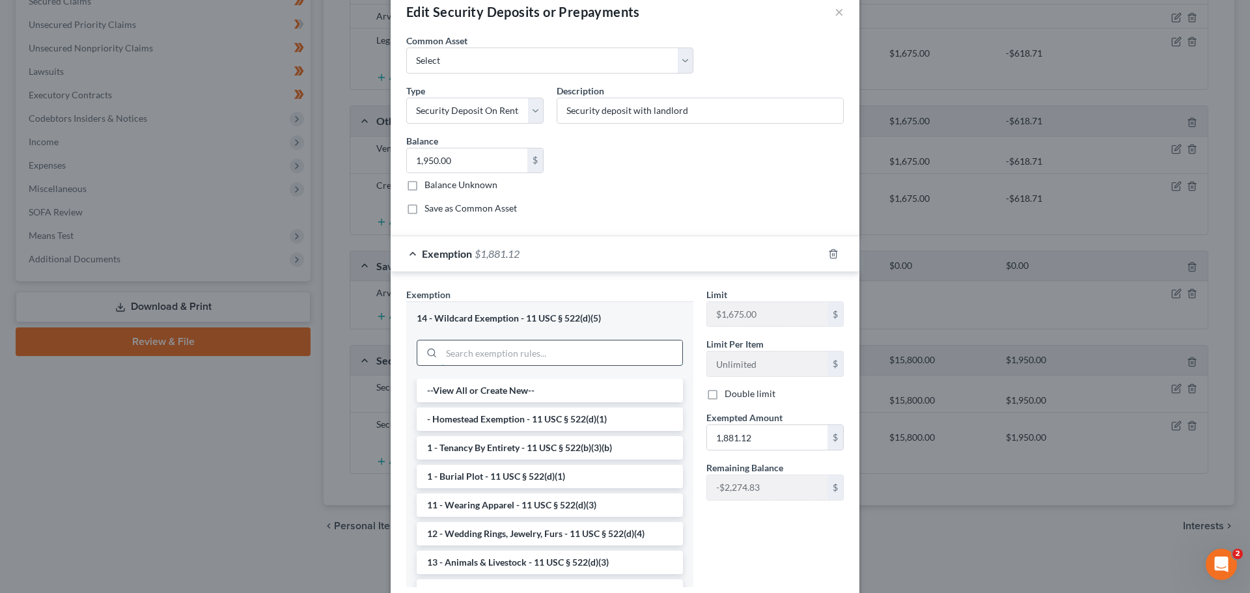
scroll to position [113, 0]
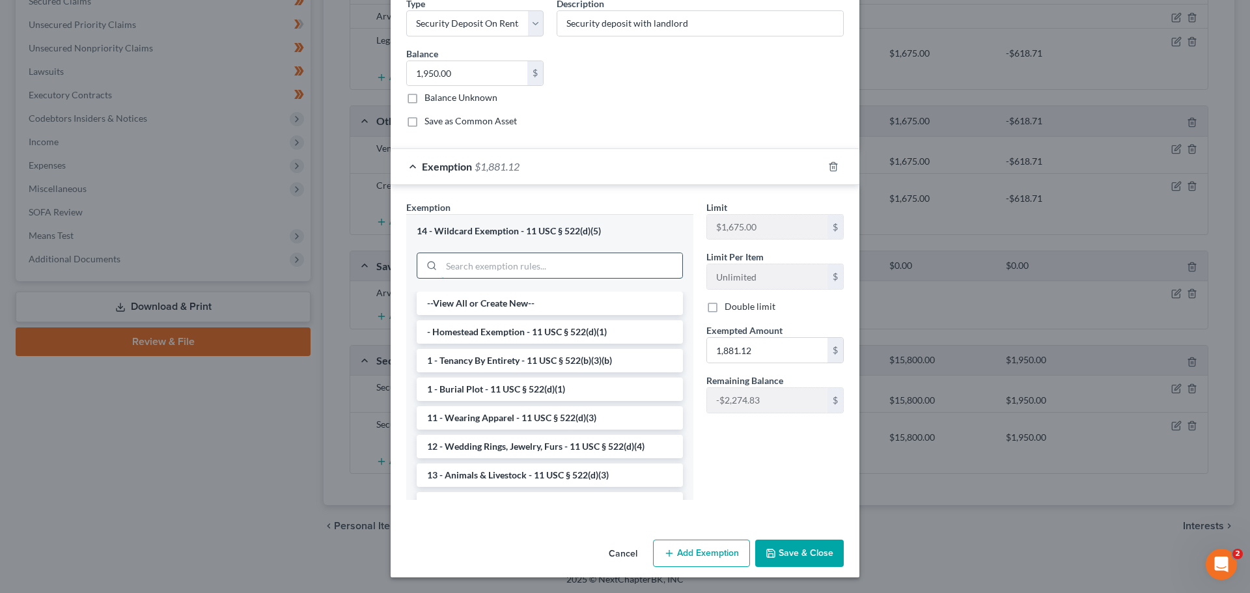
click at [669, 353] on div "14 - Wildcard Exemption - 11 USC § 522(d)(5) --View All or Create New-- - Homes…" at bounding box center [549, 357] width 287 height 286
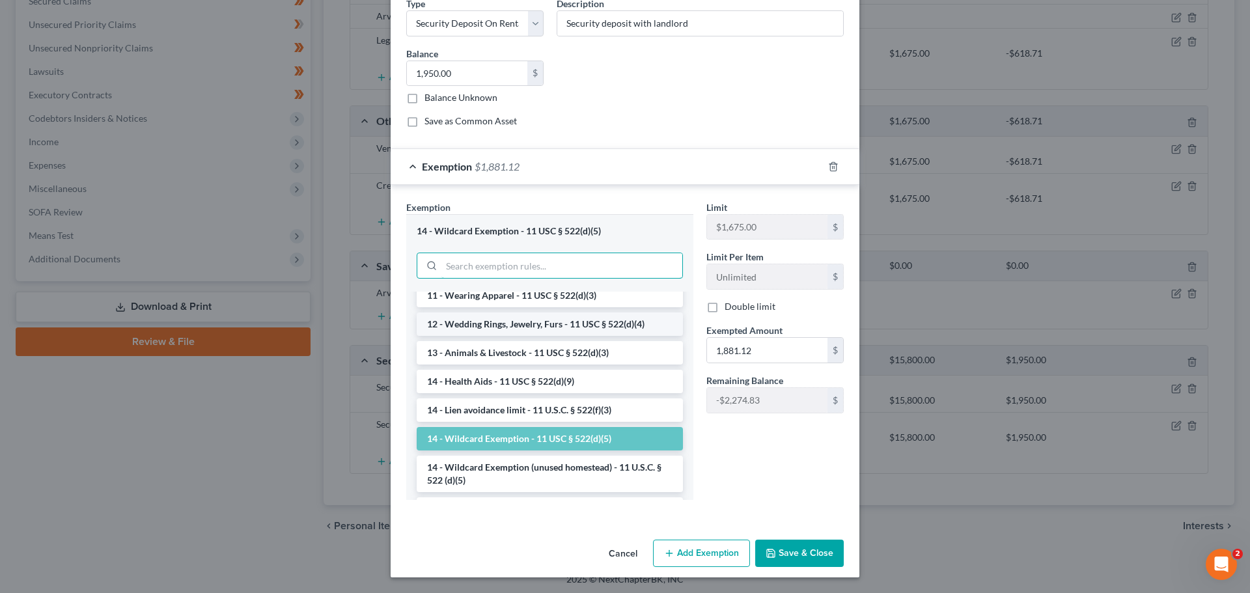
scroll to position [130, 0]
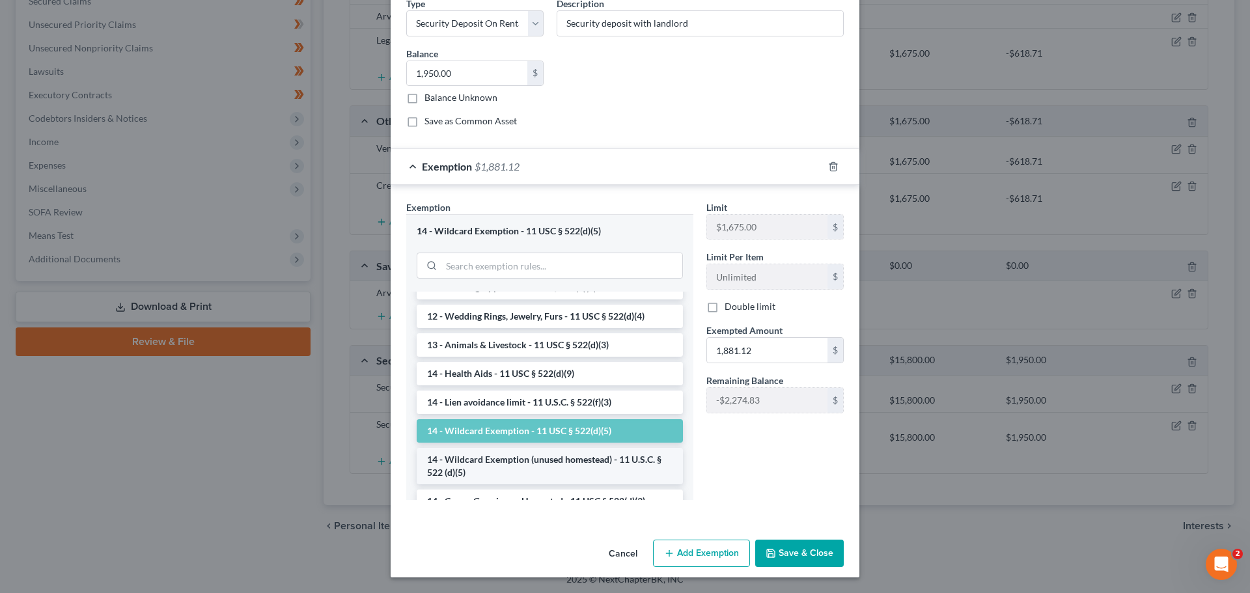
click at [487, 462] on li "14 - Wildcard Exemption (unused homestead) - 11 U.S.C. § 522 (d)(5)" at bounding box center [550, 466] width 266 height 36
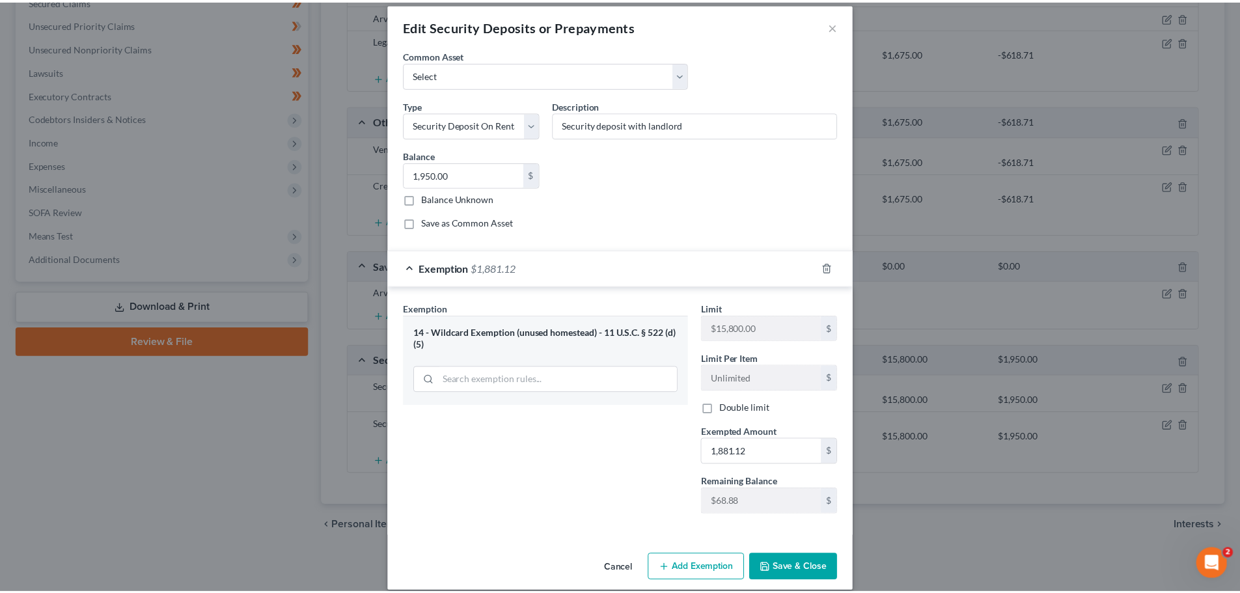
scroll to position [0, 0]
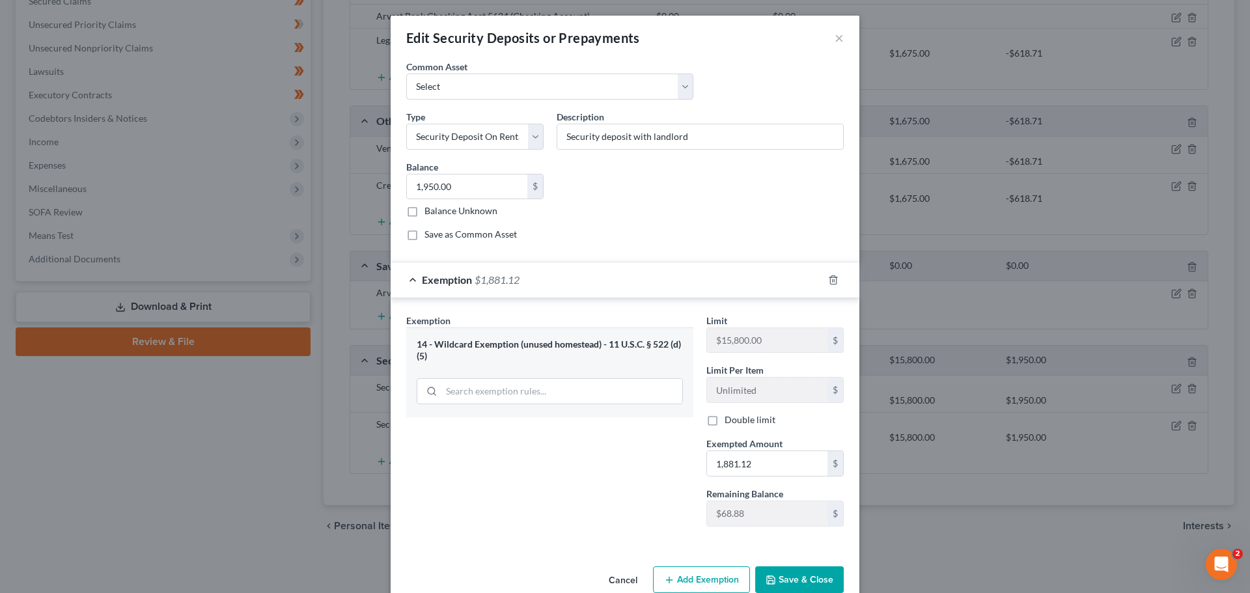
click at [802, 578] on button "Save & Close" at bounding box center [799, 579] width 89 height 27
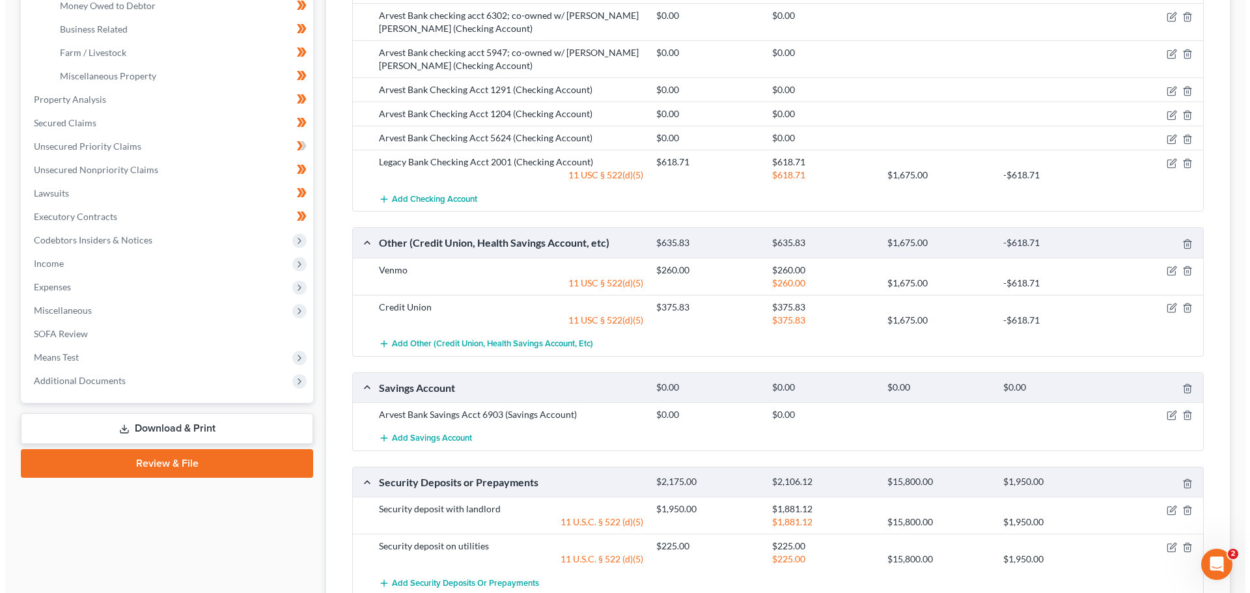
scroll to position [391, 0]
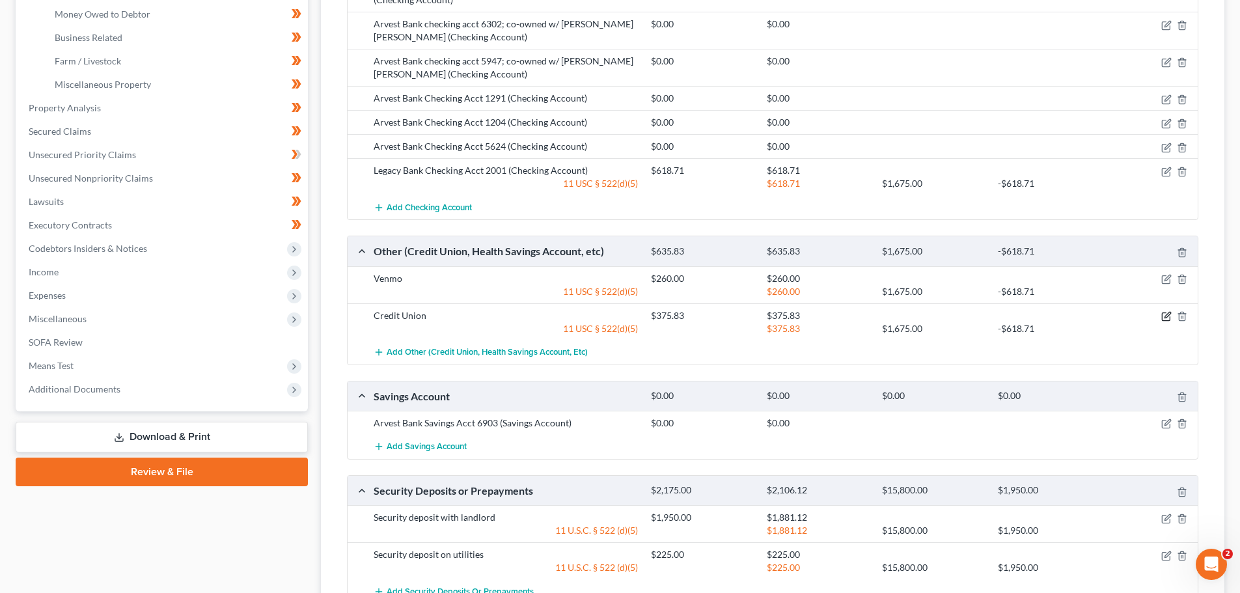
click at [1168, 314] on icon "button" at bounding box center [1167, 316] width 10 height 10
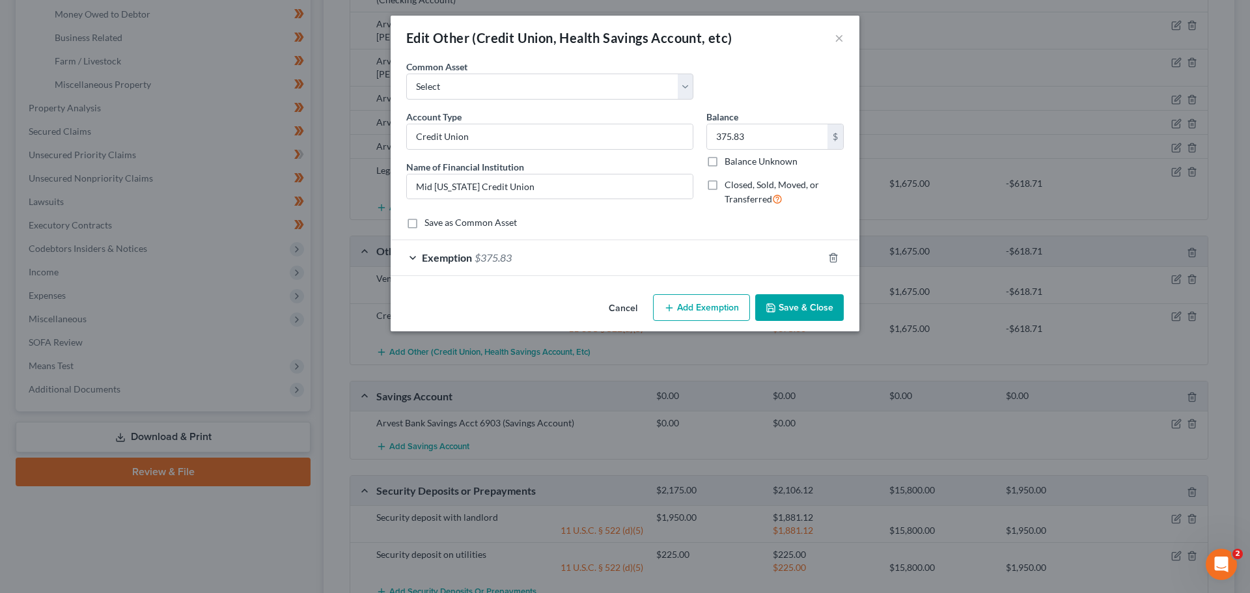
click at [410, 255] on div "Exemption $375.83" at bounding box center [607, 257] width 432 height 35
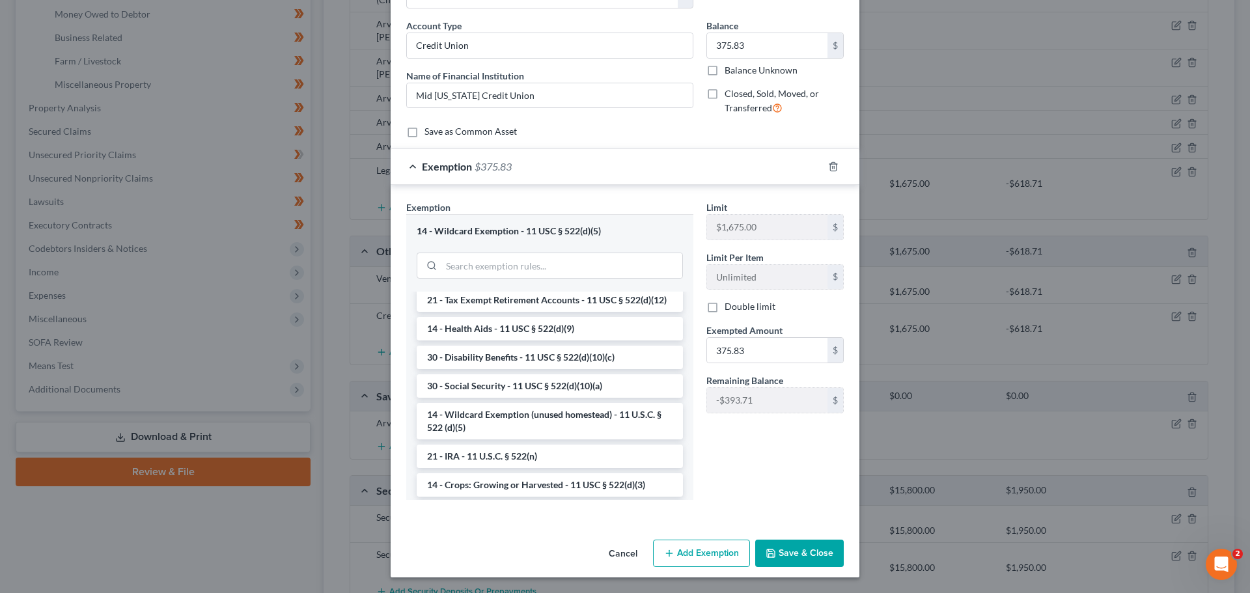
scroll to position [712, 0]
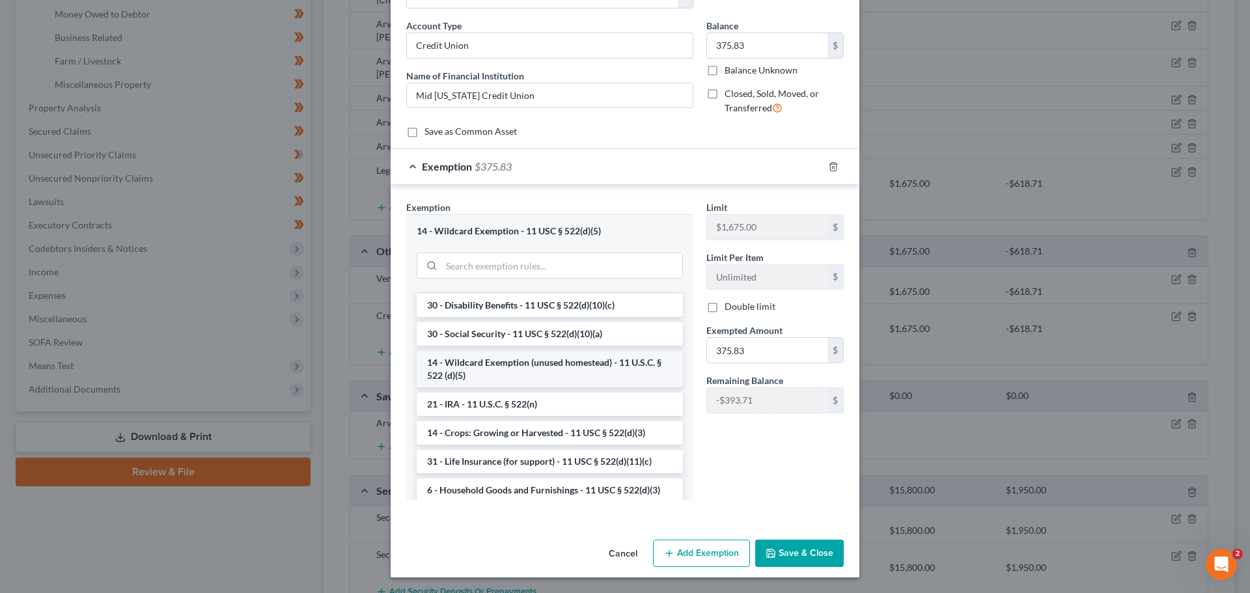
click at [476, 387] on li "14 - Wildcard Exemption (unused homestead) - 11 U.S.C. § 522 (d)(5)" at bounding box center [550, 369] width 266 height 36
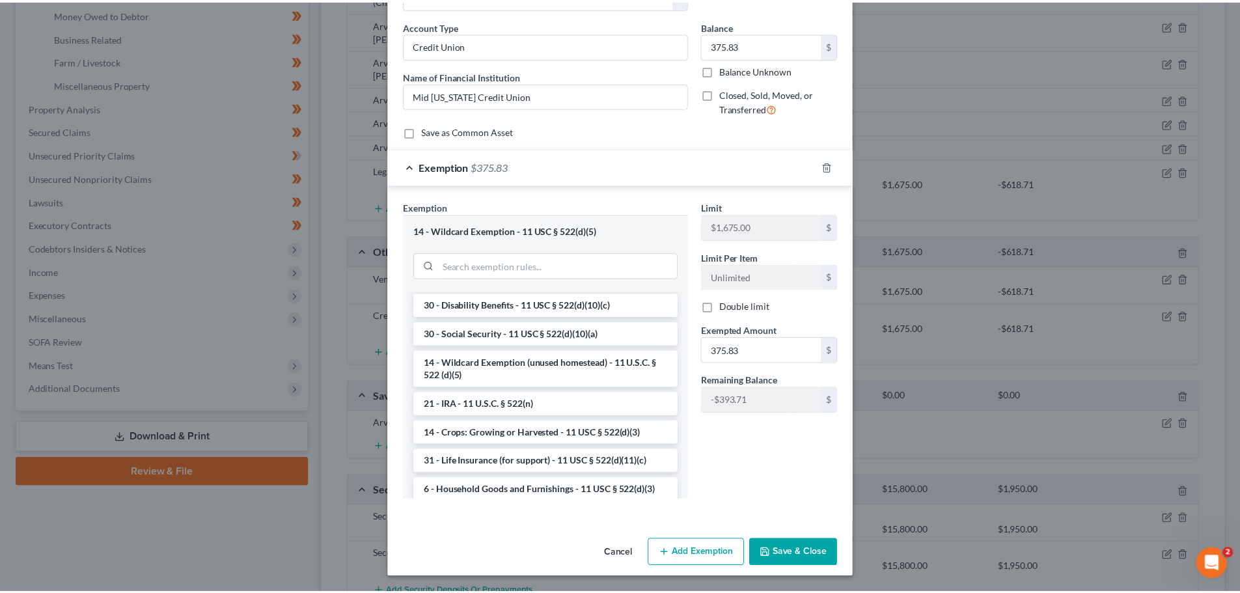
scroll to position [4, 0]
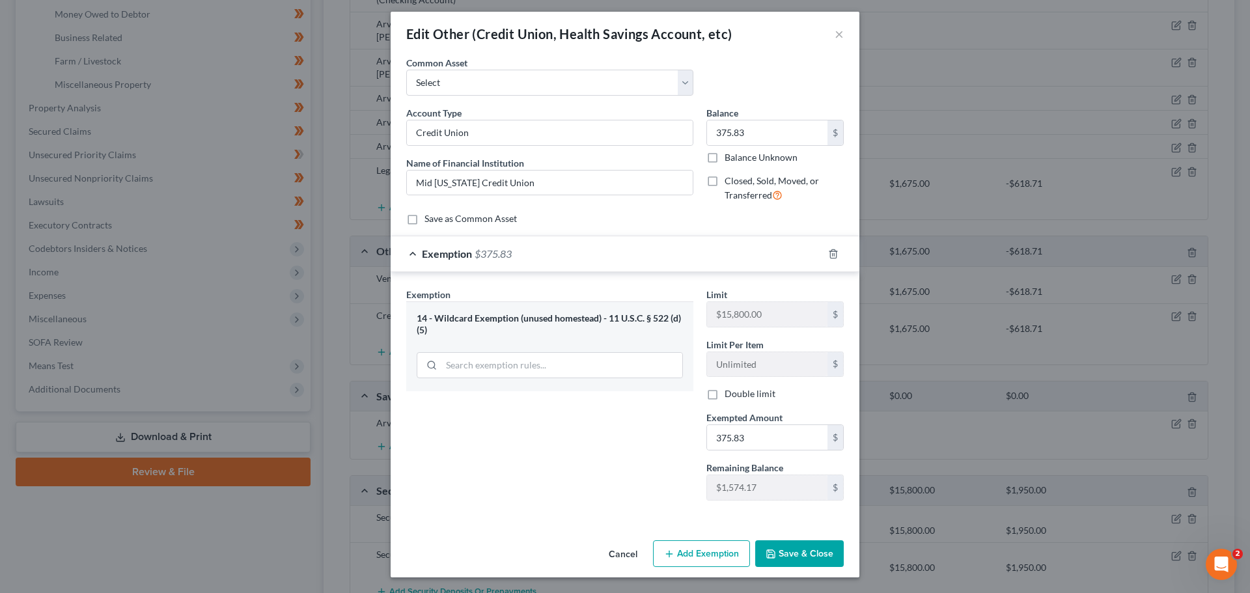
click at [623, 438] on div "Exemption Set must be selected for CA. Exemption * 14 - Wildcard Exemption (unu…" at bounding box center [550, 399] width 300 height 223
click at [794, 551] on button "Save & Close" at bounding box center [799, 553] width 89 height 27
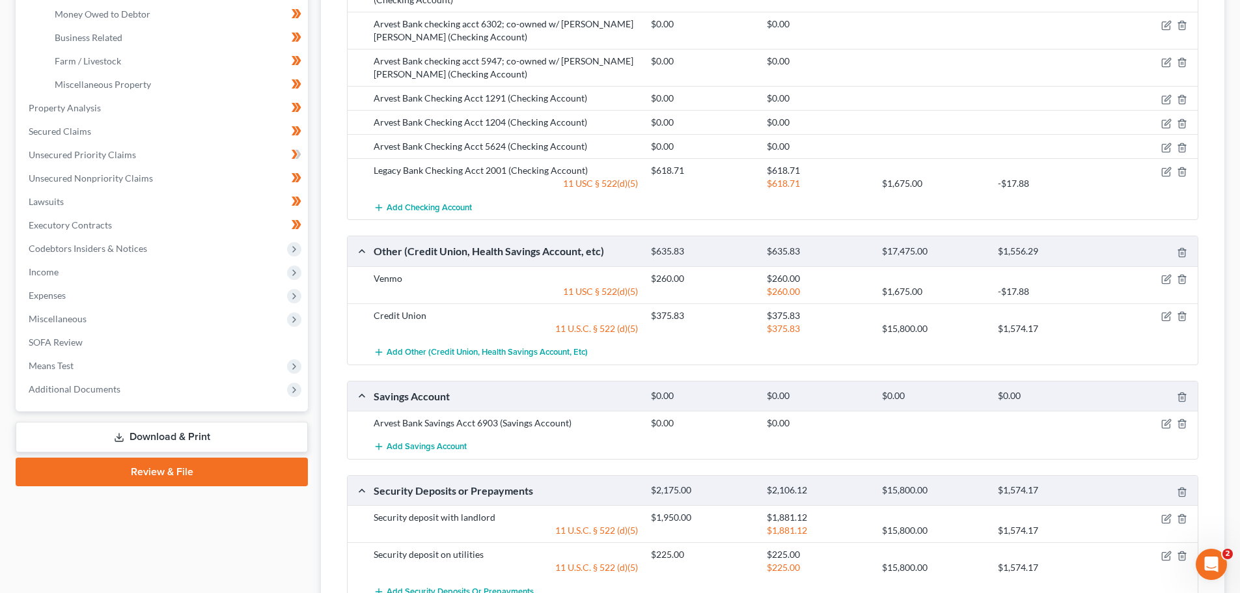
click at [151, 434] on link "Download & Print" at bounding box center [162, 437] width 292 height 31
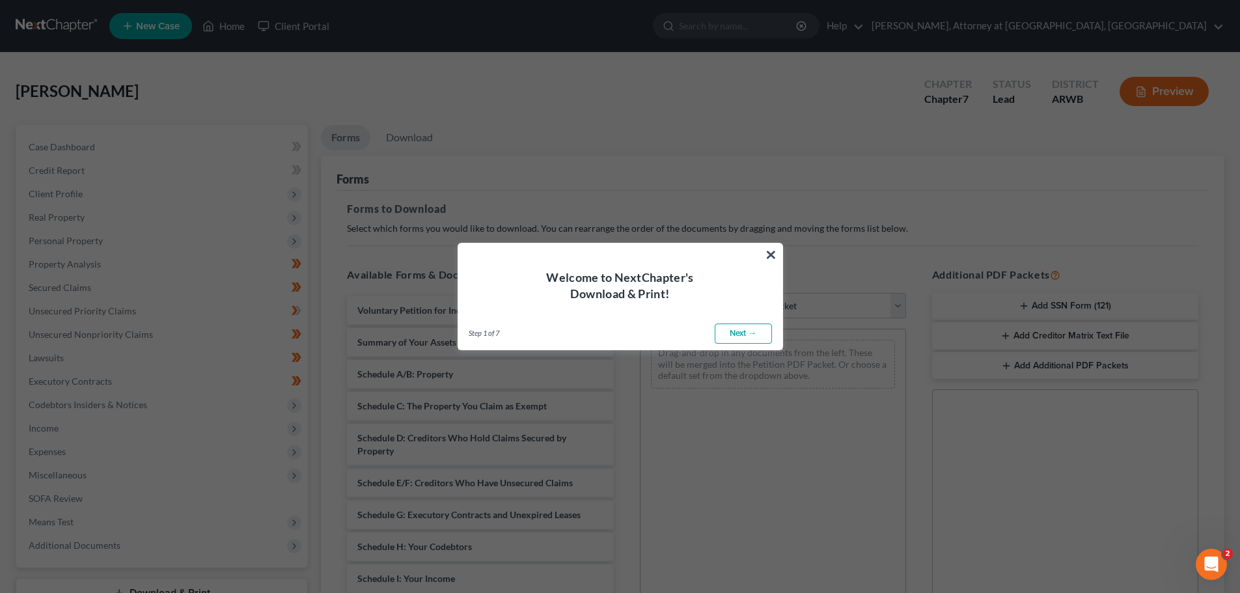
click at [746, 328] on link "Next →" at bounding box center [743, 334] width 57 height 21
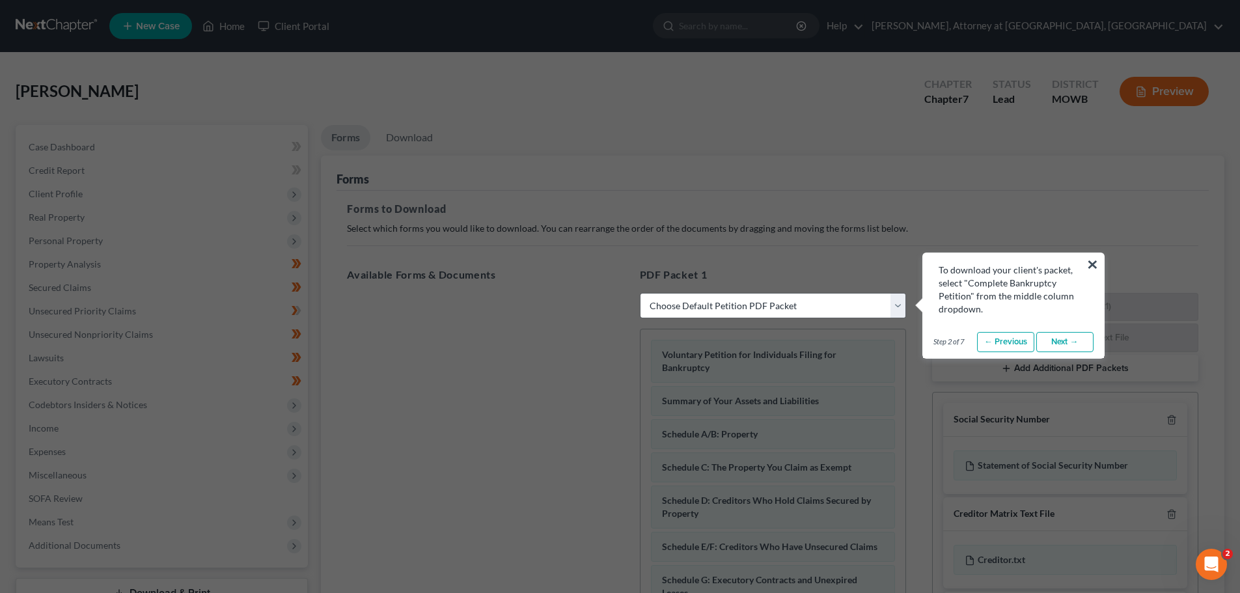
select select "0"
click at [1092, 258] on button "×" at bounding box center [1093, 264] width 12 height 21
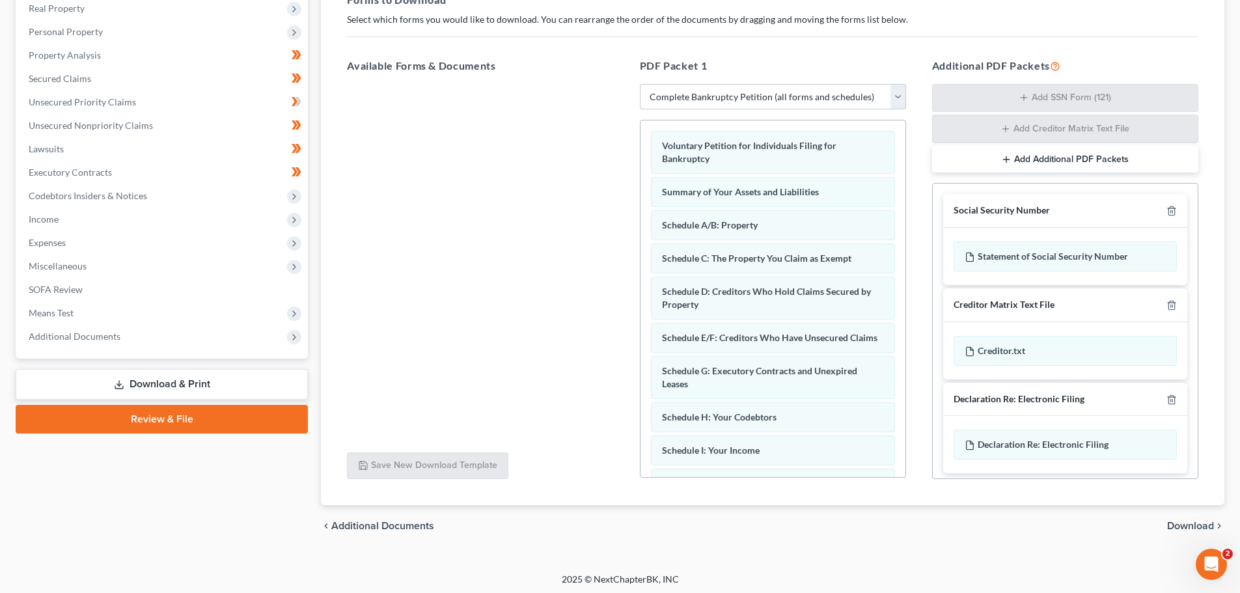
scroll to position [212, 0]
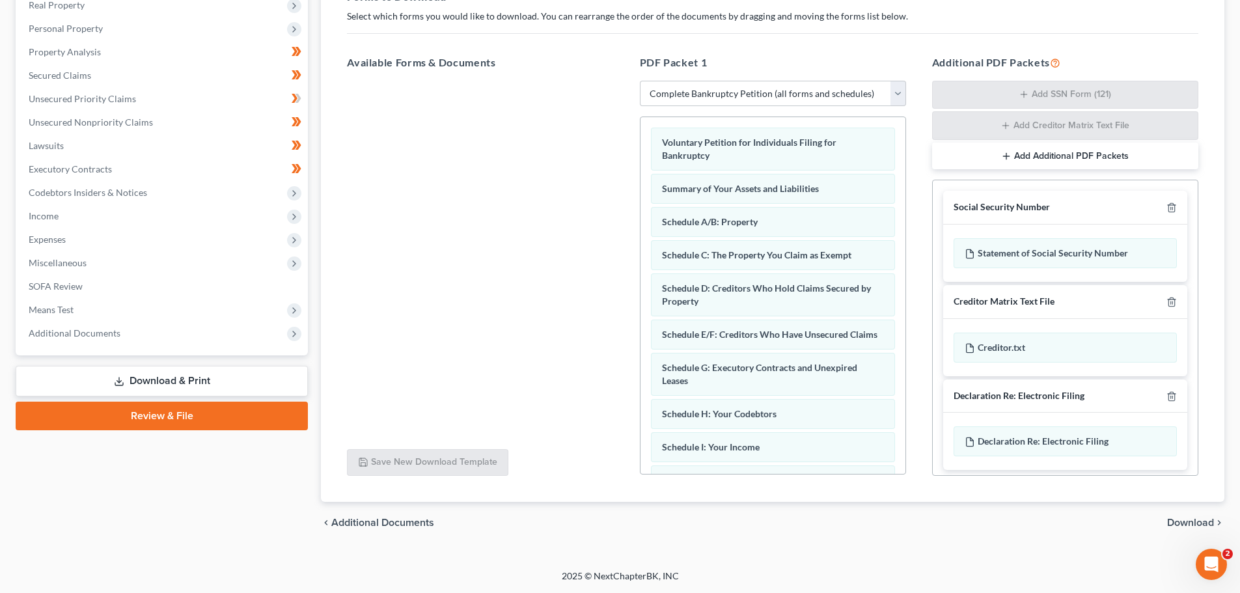
click at [145, 374] on link "Download & Print" at bounding box center [162, 381] width 292 height 31
click at [47, 184] on span "Codebtors Insiders & Notices" at bounding box center [163, 192] width 290 height 23
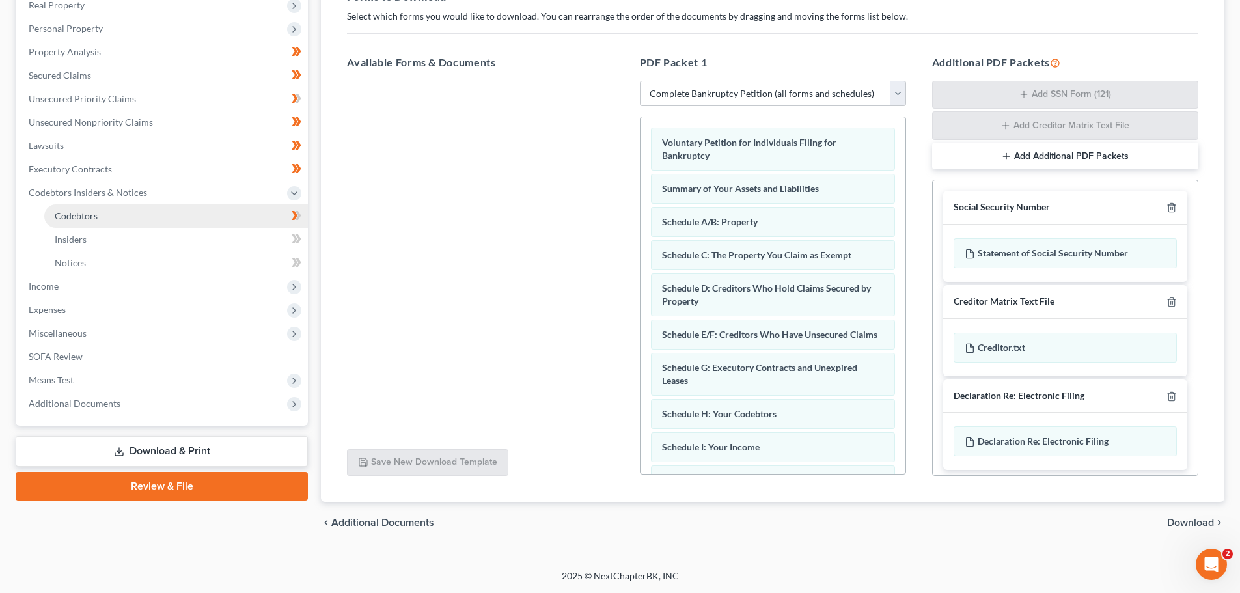
click at [71, 214] on span "Codebtors" at bounding box center [76, 215] width 43 height 11
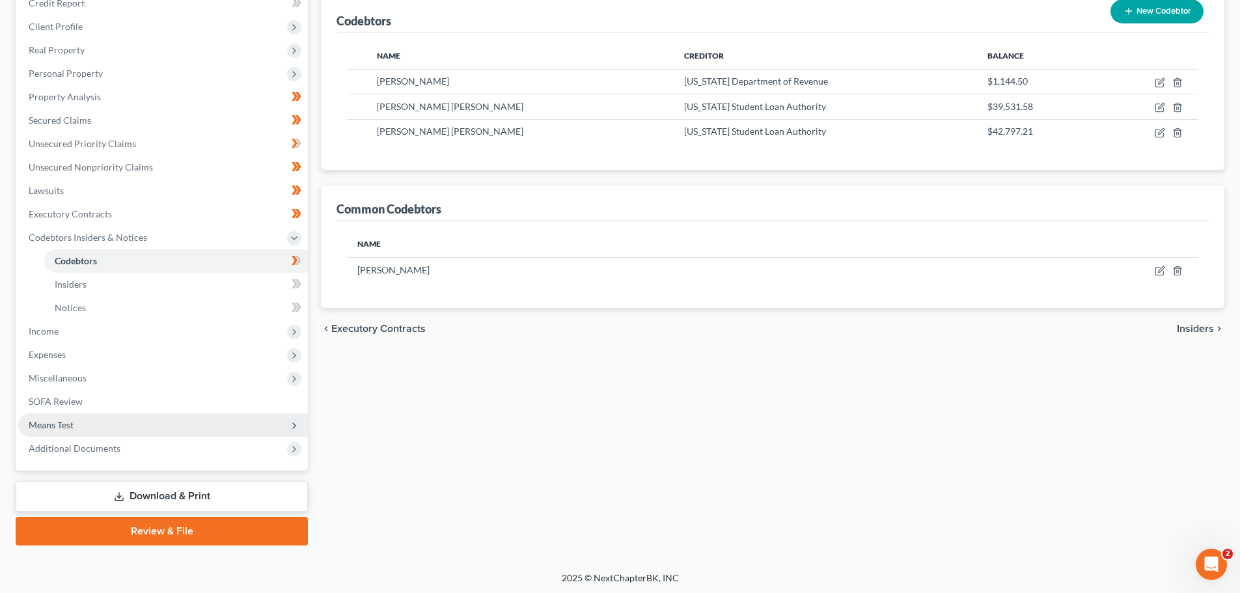
scroll to position [169, 0]
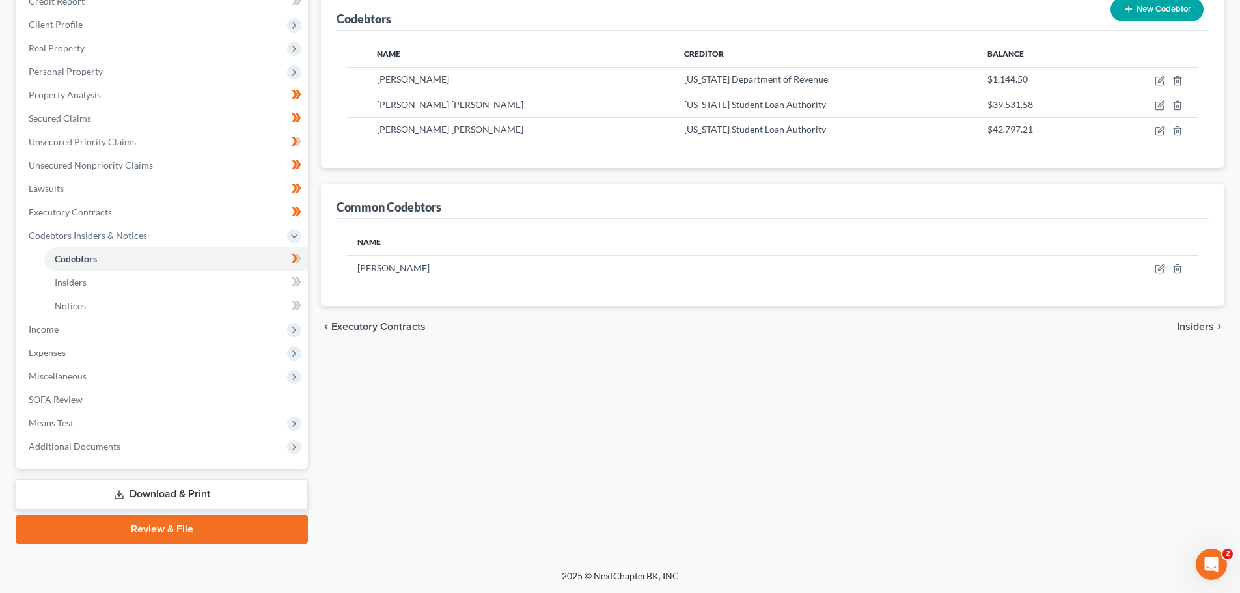
click at [151, 491] on link "Download & Print" at bounding box center [162, 494] width 292 height 31
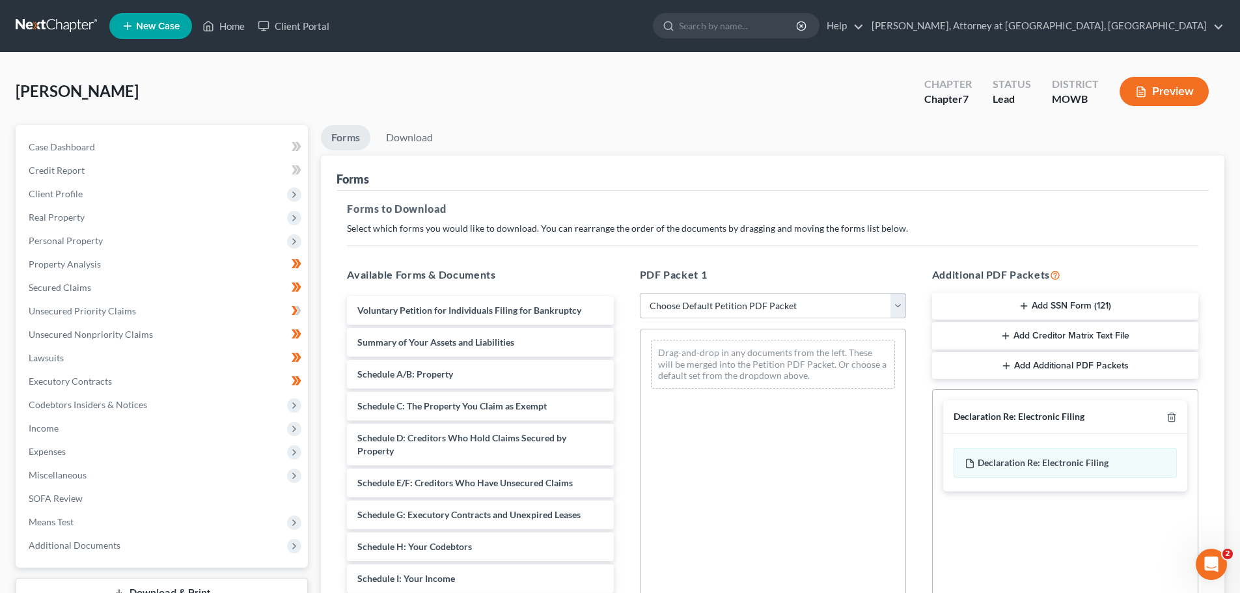
click at [897, 309] on select "Choose Default Petition PDF Packet Complete Bankruptcy Petition (all forms and …" at bounding box center [773, 306] width 266 height 26
select select "0"
click at [640, 293] on select "Choose Default Petition PDF Packet Complete Bankruptcy Petition (all forms and …" at bounding box center [773, 306] width 266 height 26
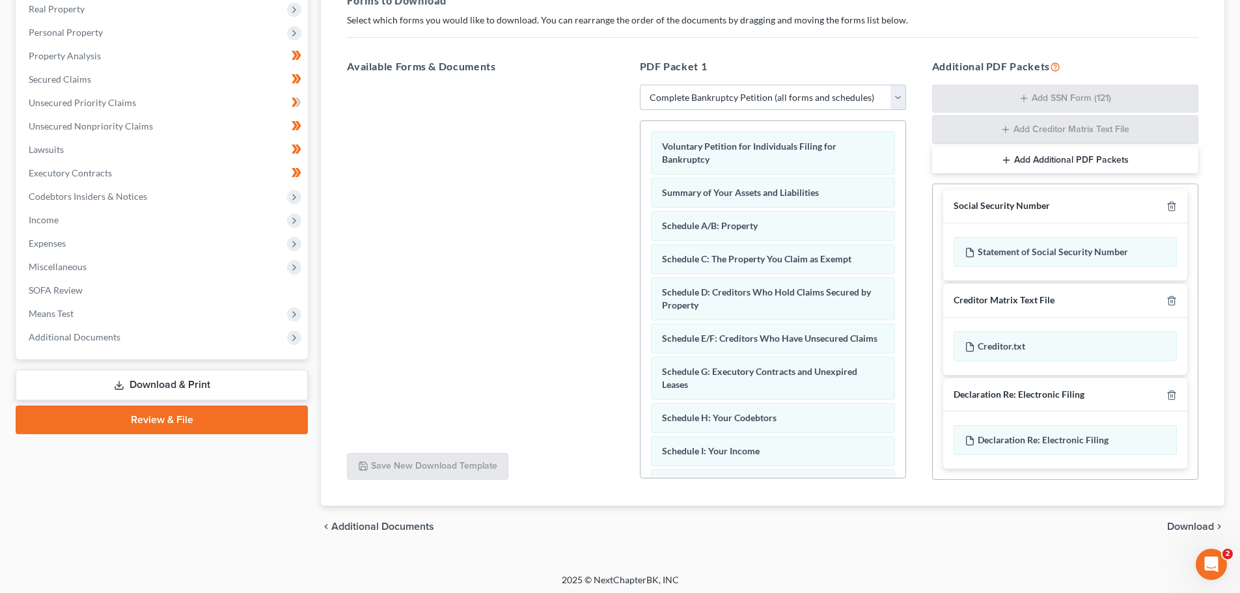
scroll to position [212, 0]
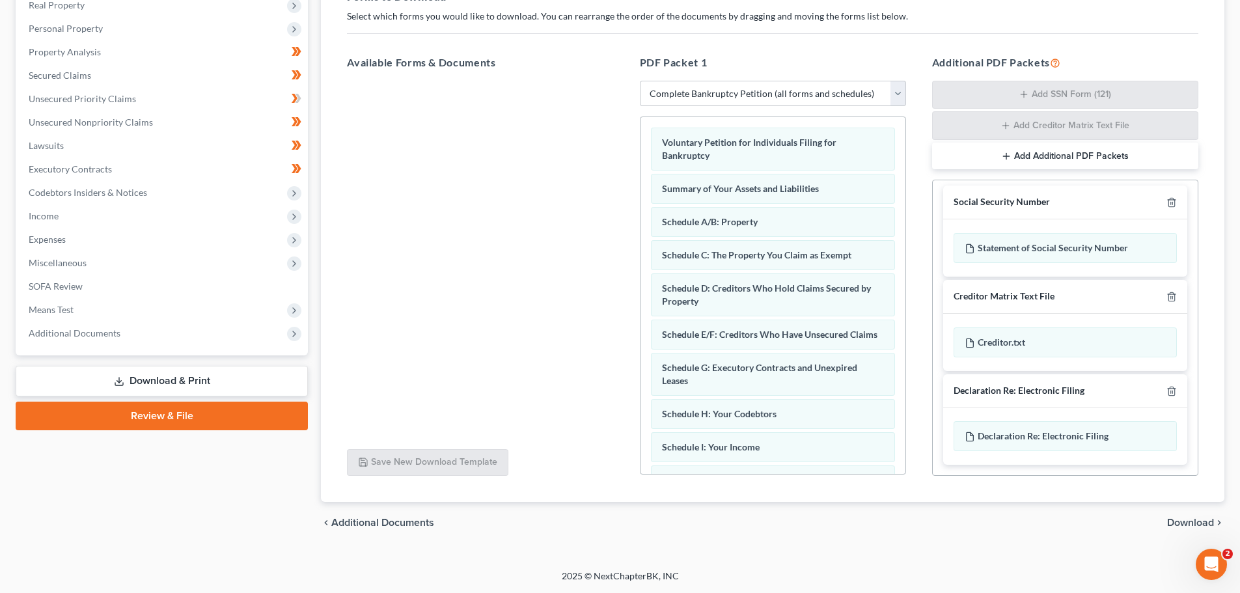
click at [1183, 520] on span "Download" at bounding box center [1190, 523] width 47 height 10
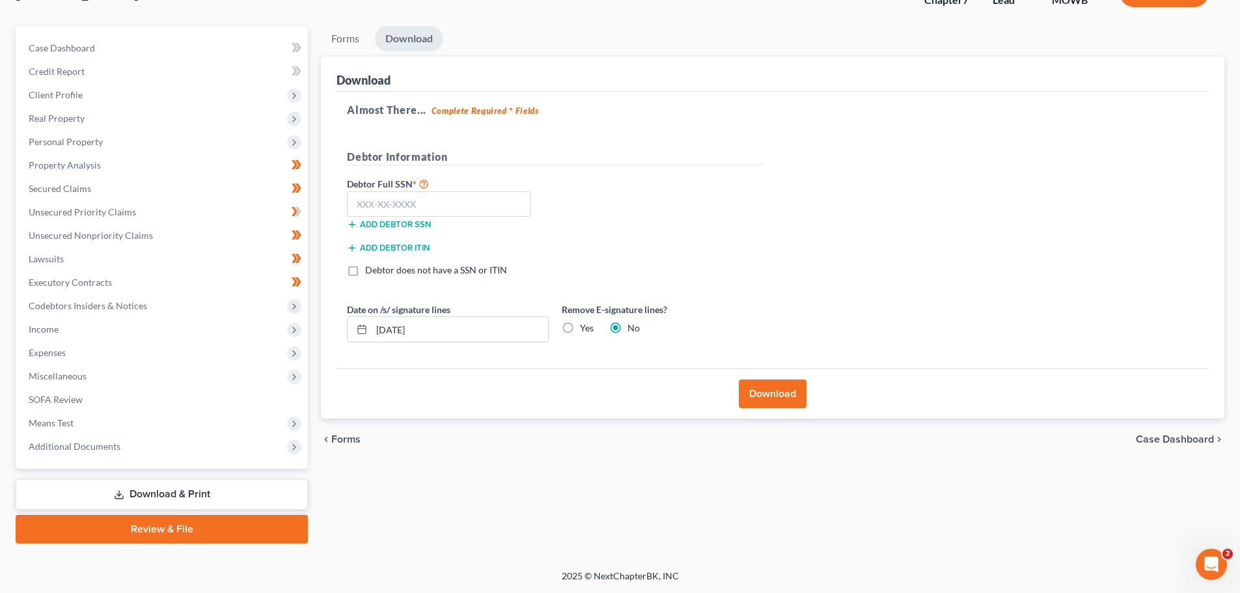
scroll to position [99, 0]
click at [439, 202] on input "text" at bounding box center [439, 204] width 184 height 26
type input "320-74-0529"
click at [580, 322] on label "Yes" at bounding box center [587, 328] width 14 height 13
click at [585, 322] on input "Yes" at bounding box center [589, 326] width 8 height 8
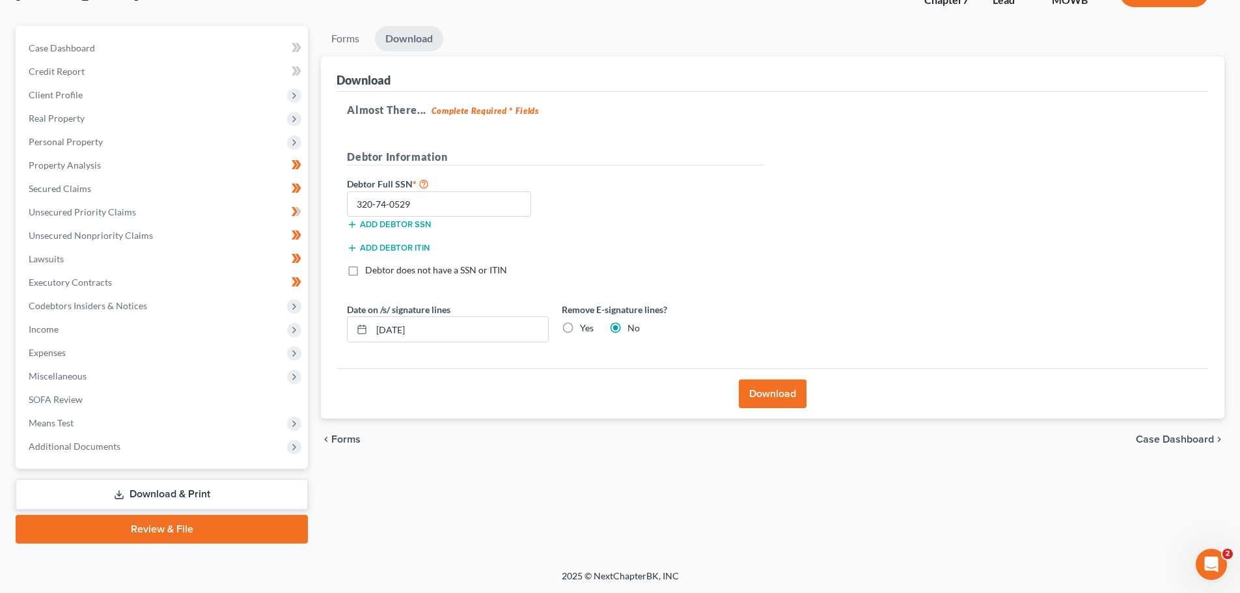
radio input "true"
radio input "false"
click at [766, 387] on button "Download" at bounding box center [773, 394] width 68 height 29
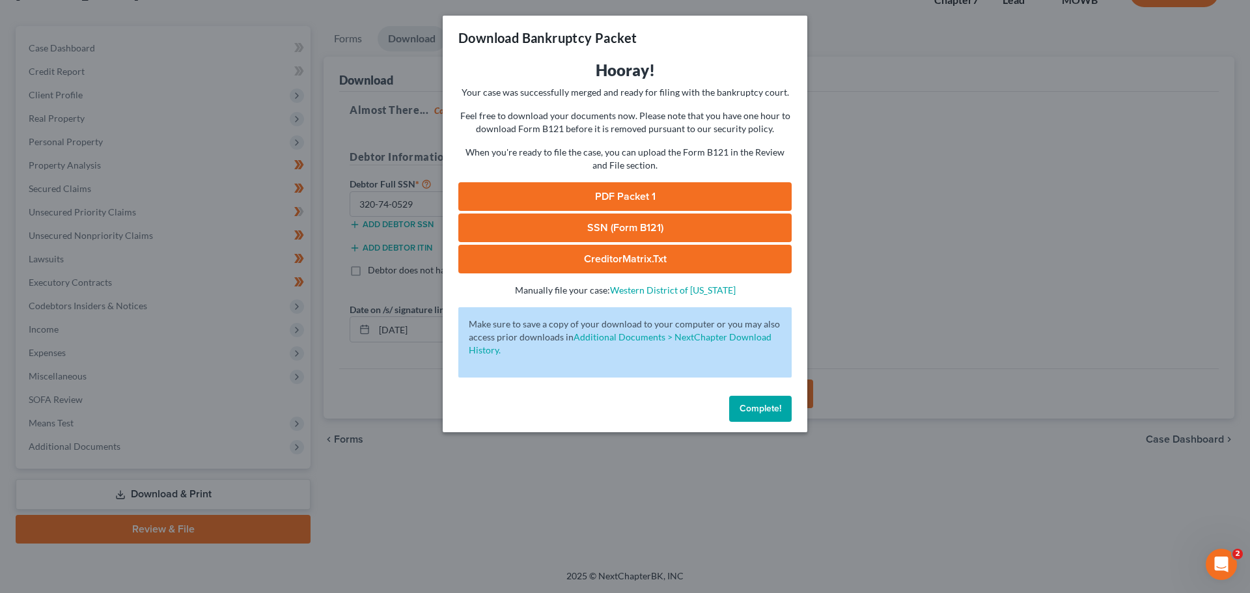
click at [619, 224] on link "SSN (Form B121)" at bounding box center [624, 228] width 333 height 29
click at [615, 260] on link "CreditorMatrix.txt" at bounding box center [624, 259] width 333 height 29
click at [608, 190] on link "PDF Packet 1" at bounding box center [624, 196] width 333 height 29
click at [759, 406] on span "Complete!" at bounding box center [761, 408] width 42 height 11
